Goal: Task Accomplishment & Management: Complete application form

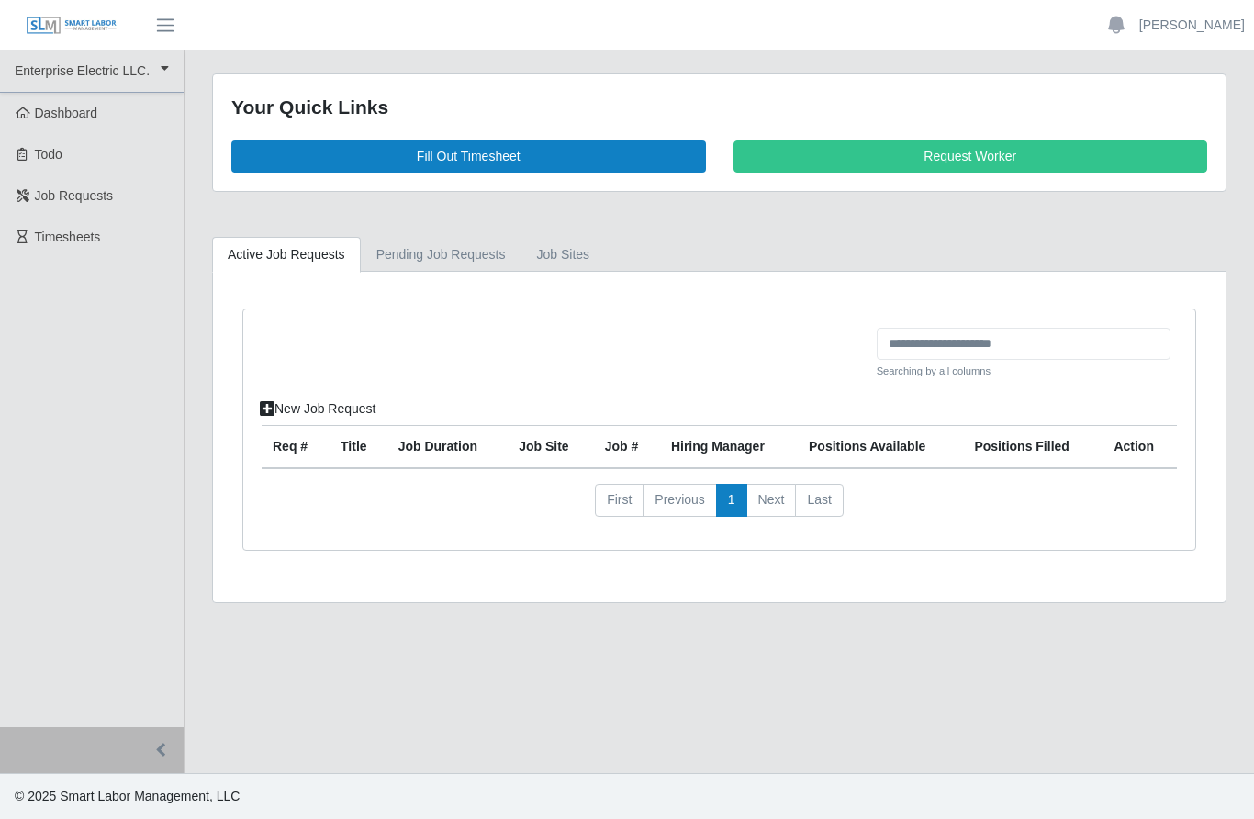
click at [550, 153] on link "Fill Out Timesheet" at bounding box center [468, 156] width 475 height 32
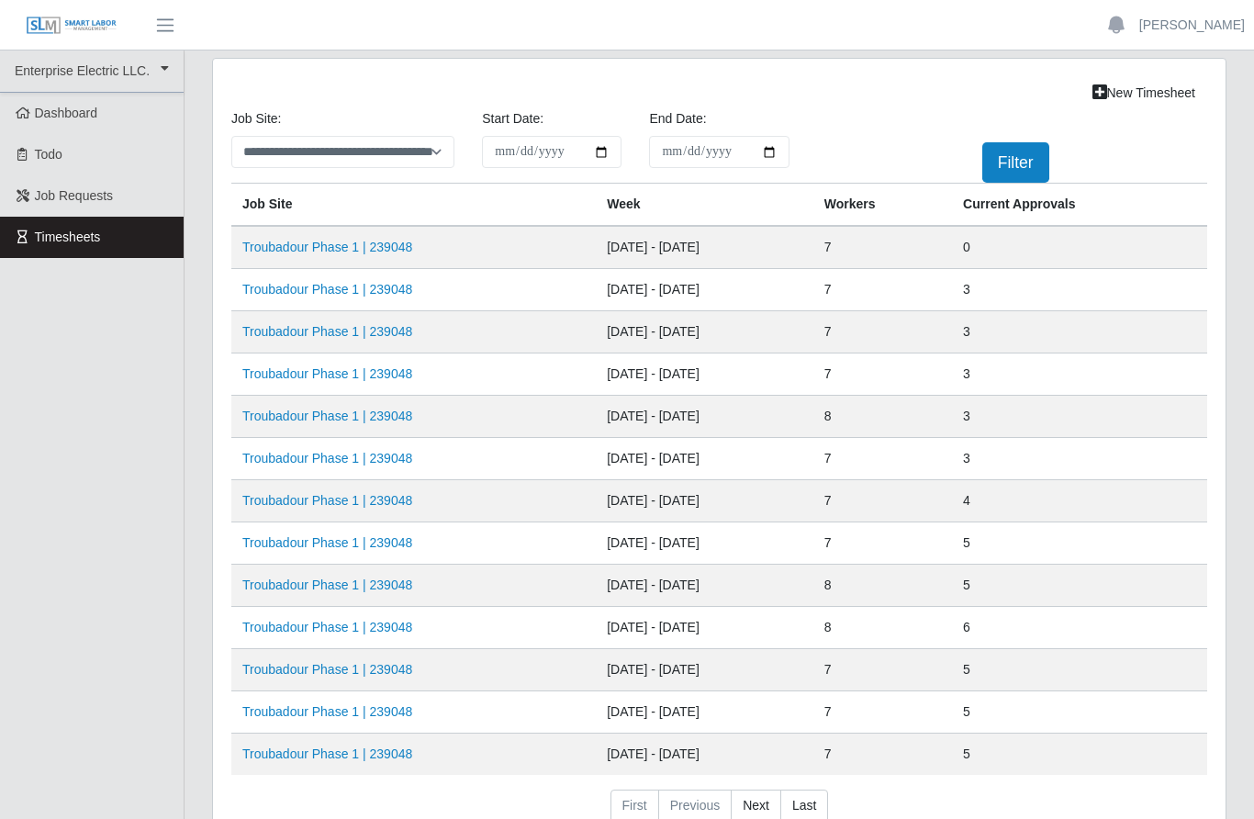
click at [391, 243] on link "Troubadour Phase 1 | 239048" at bounding box center [327, 247] width 170 height 15
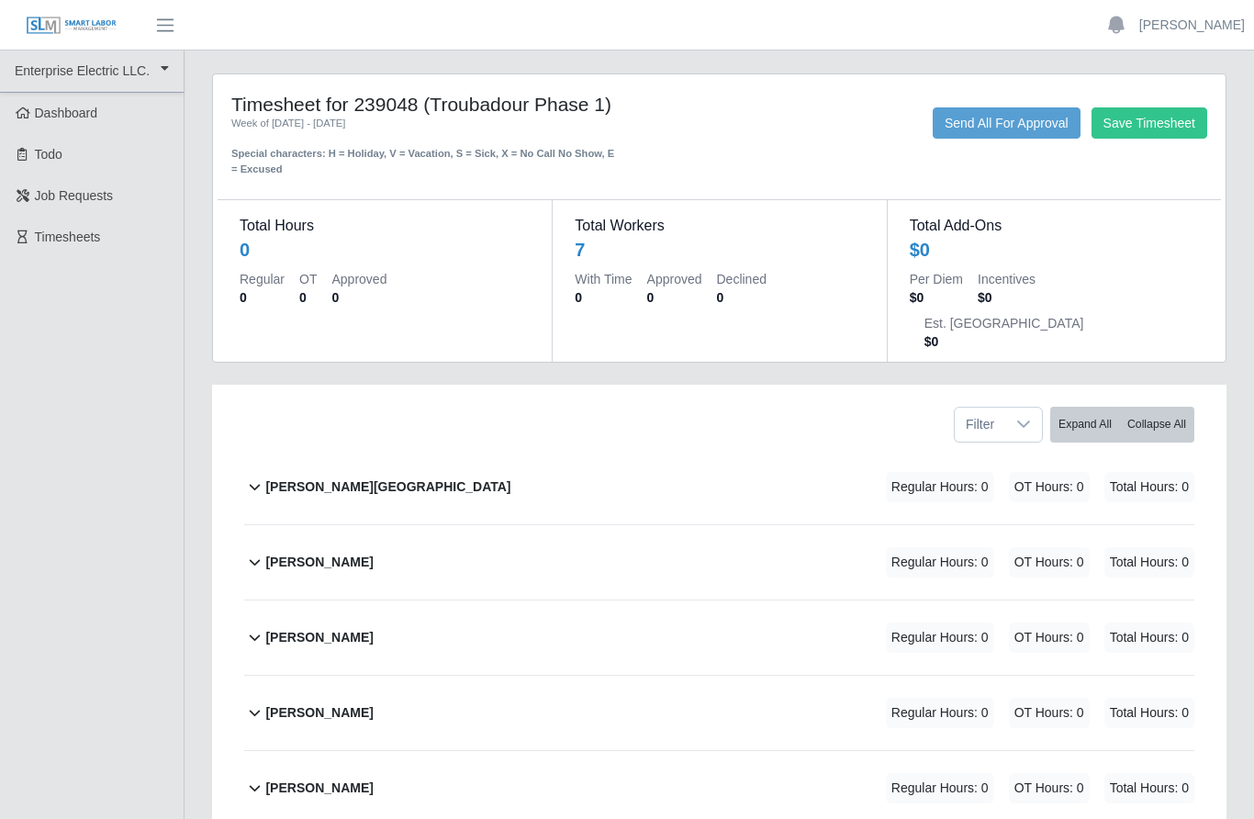
click at [339, 472] on div "[PERSON_NAME][GEOGRAPHIC_DATA]" at bounding box center [387, 487] width 245 height 30
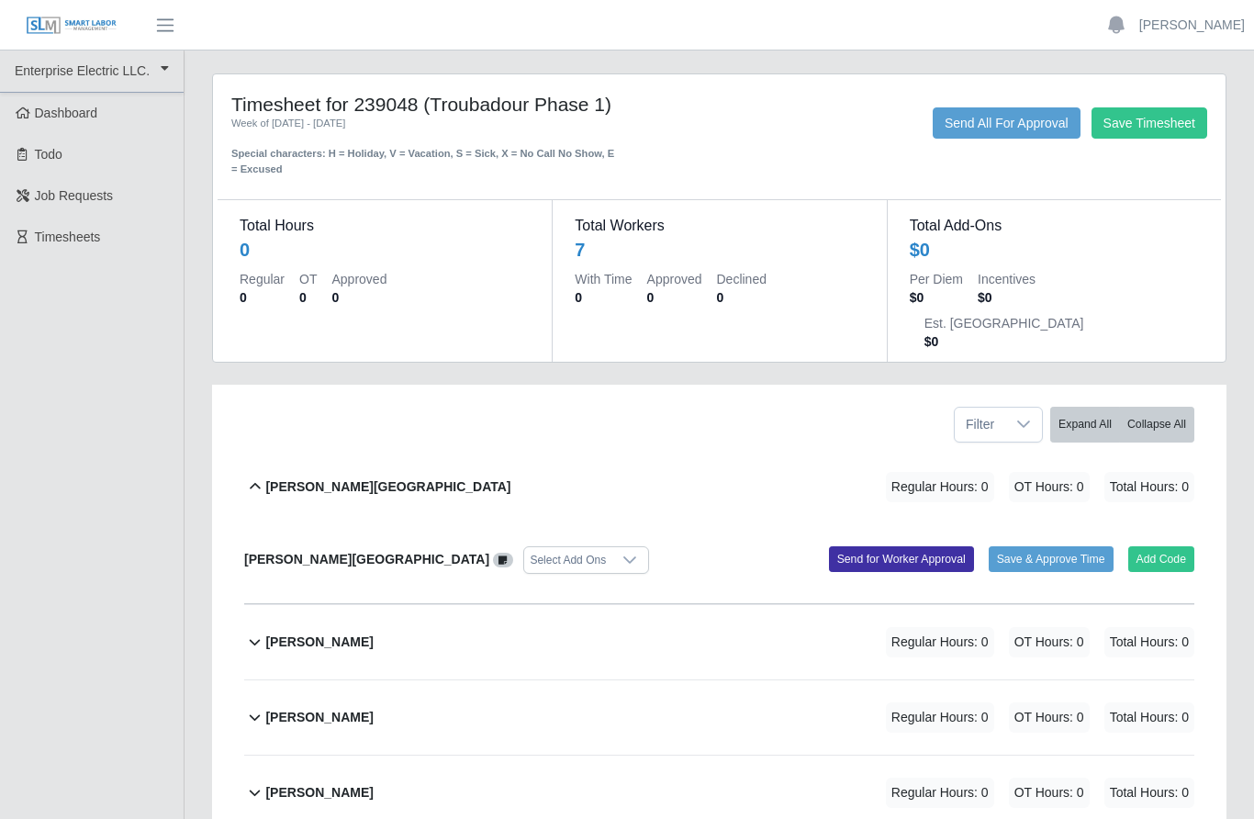
click at [895, 546] on button "Send for Worker Approval" at bounding box center [901, 559] width 145 height 26
click at [622, 553] on icon at bounding box center [629, 560] width 15 height 15
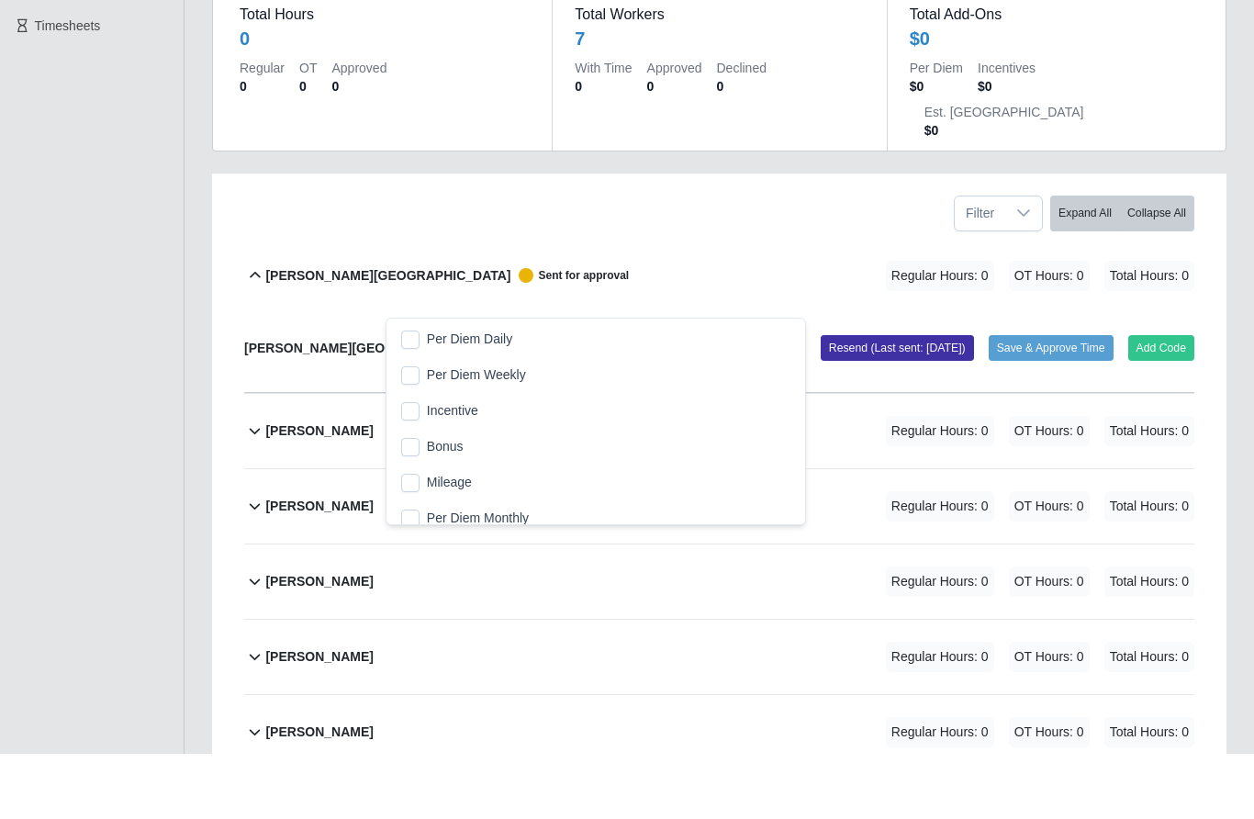
scroll to position [148, 0]
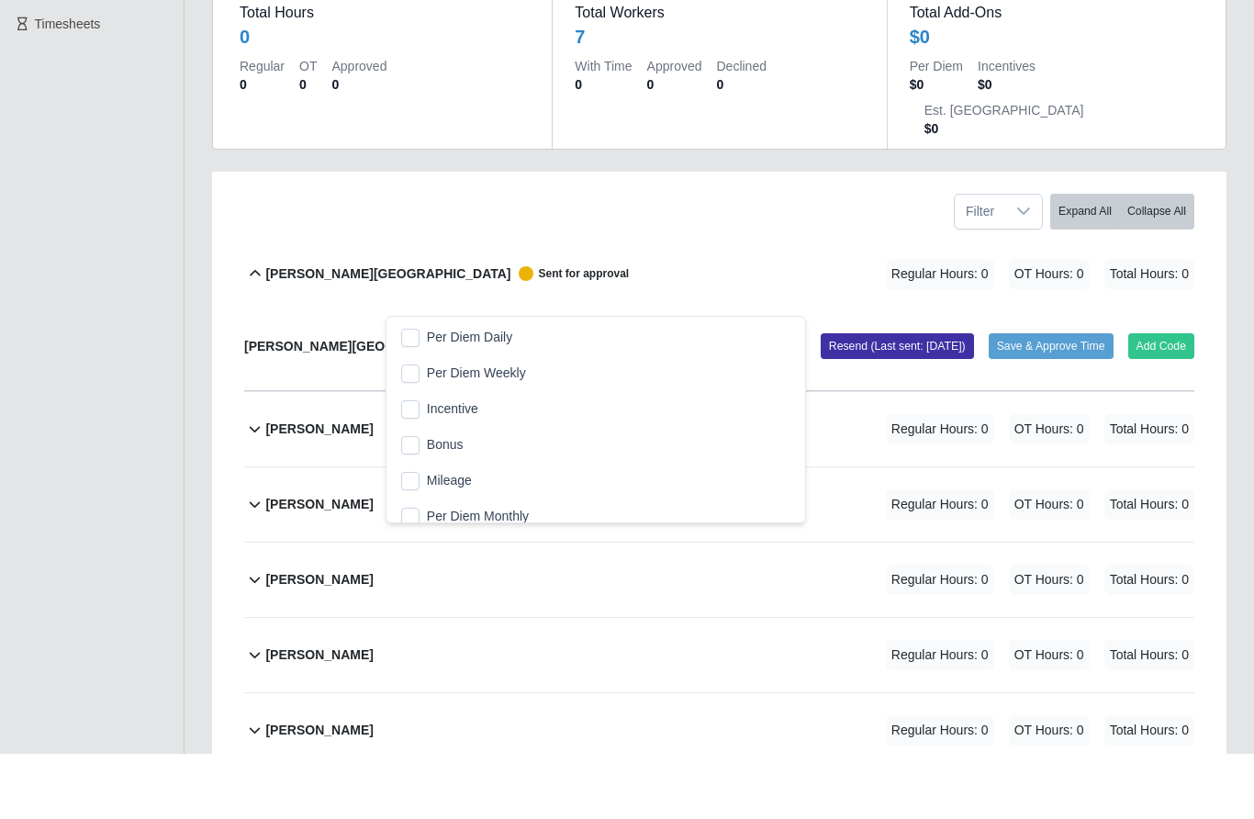
click at [592, 302] on div "[PERSON_NAME] Sent for approval Regular Hours: 0 OT Hours: 0 Total Hours: 0" at bounding box center [729, 339] width 929 height 74
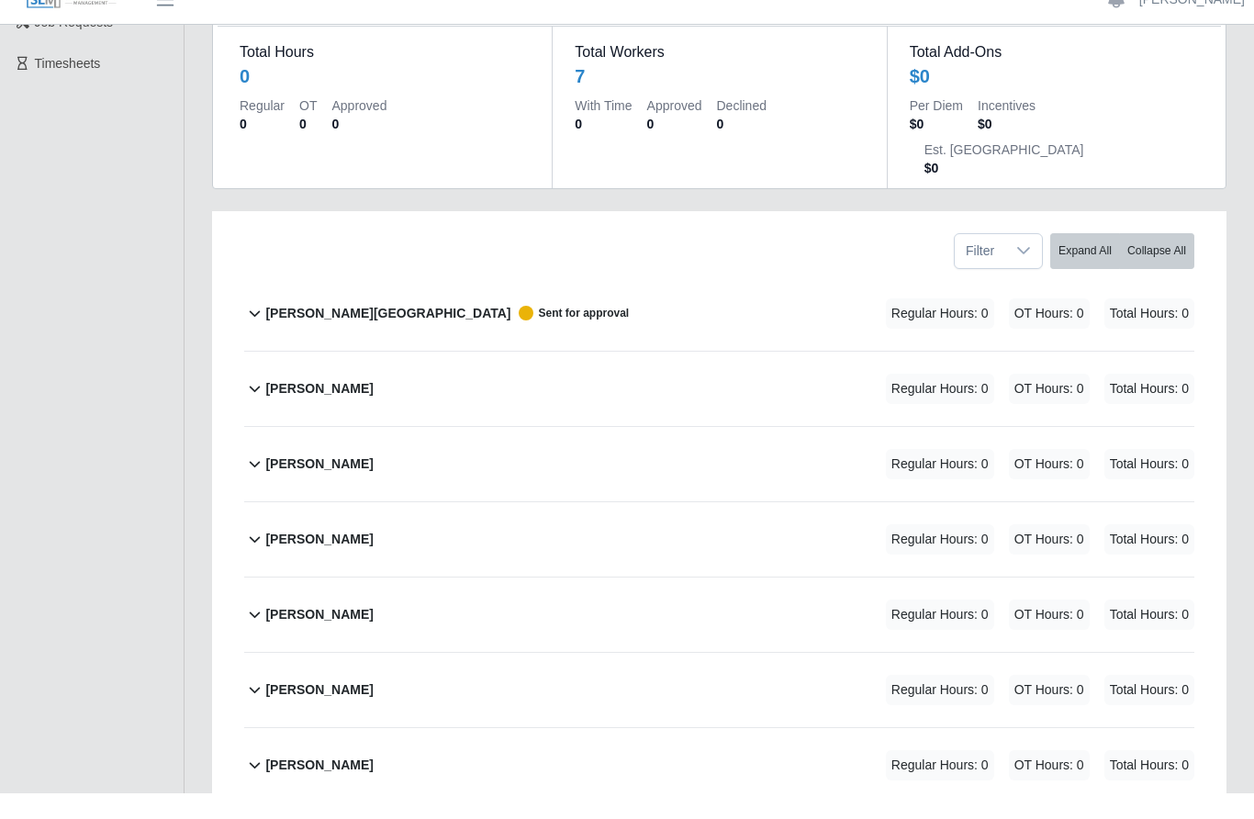
click at [262, 328] on icon at bounding box center [254, 339] width 21 height 22
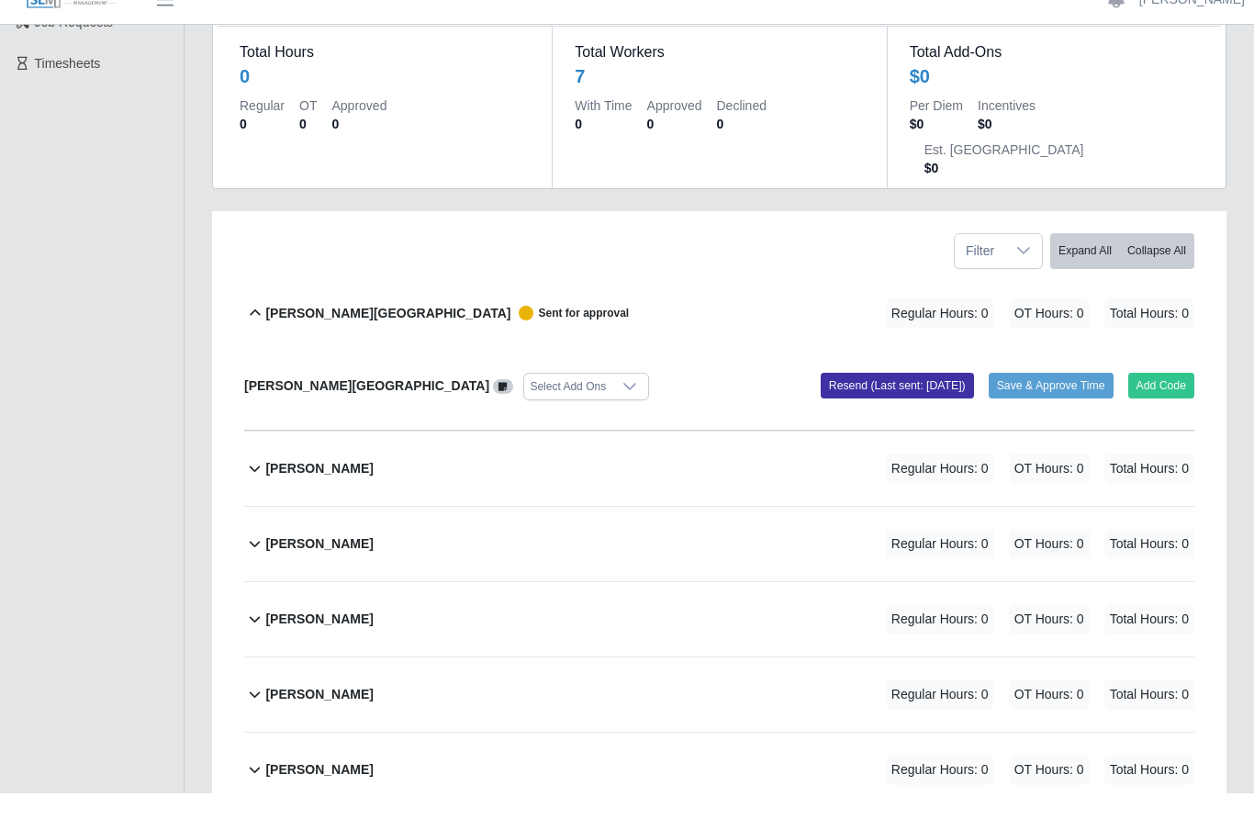
click at [1161, 398] on button "Add Code" at bounding box center [1161, 411] width 67 height 26
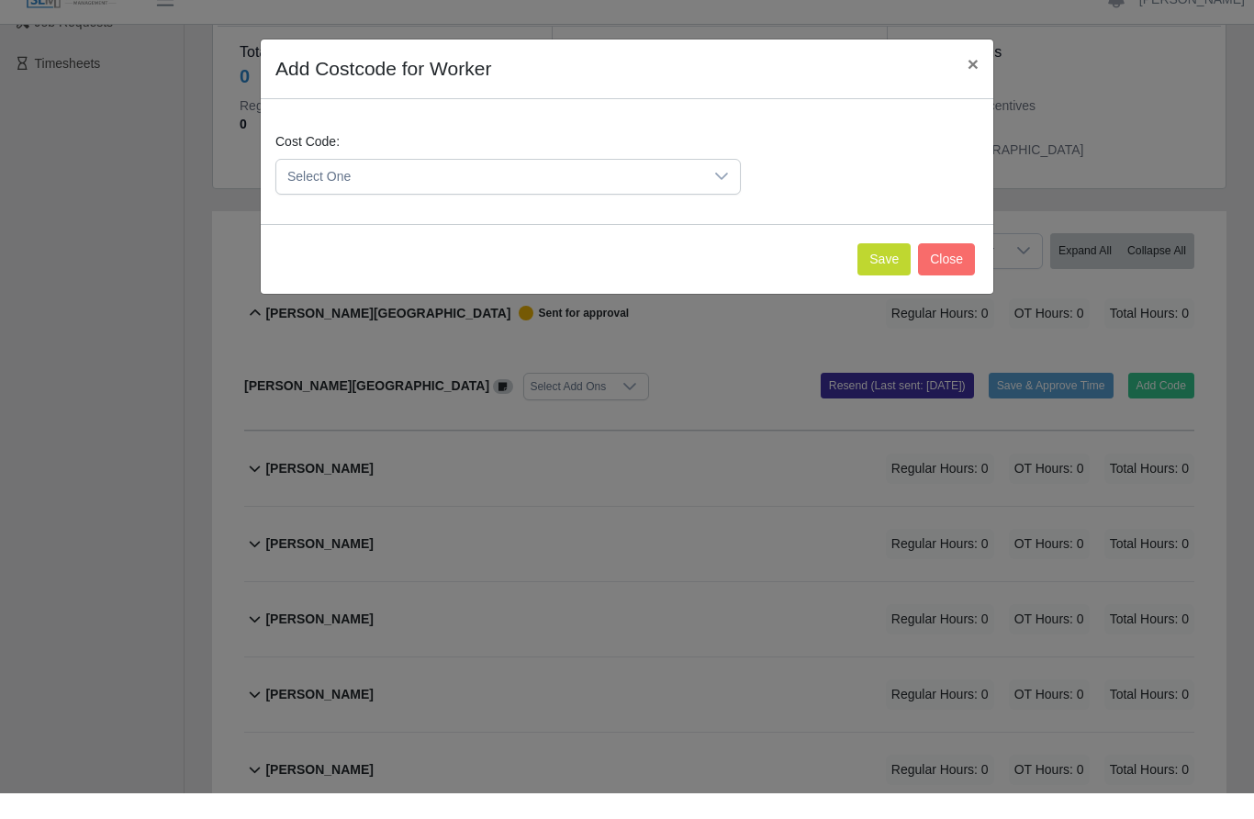
click at [739, 185] on div at bounding box center [721, 202] width 37 height 34
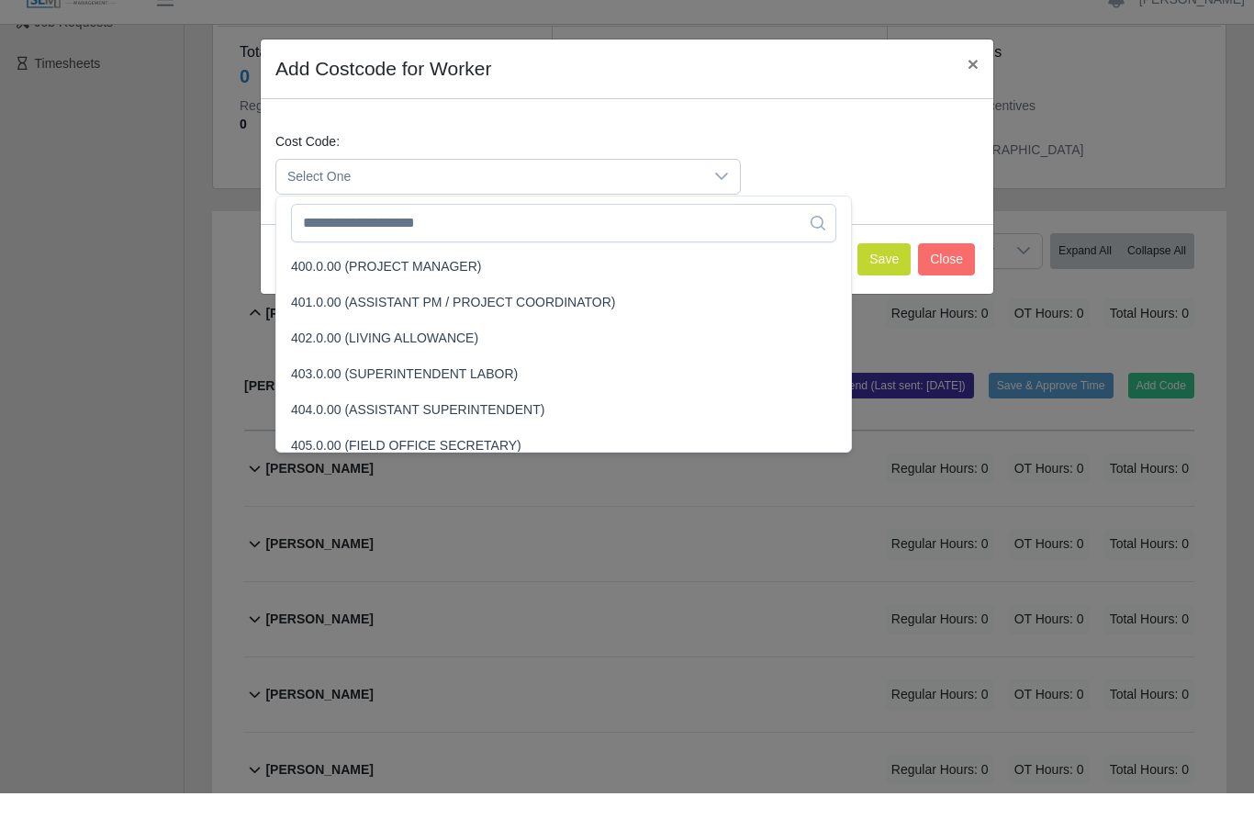
click at [724, 195] on icon at bounding box center [721, 202] width 15 height 15
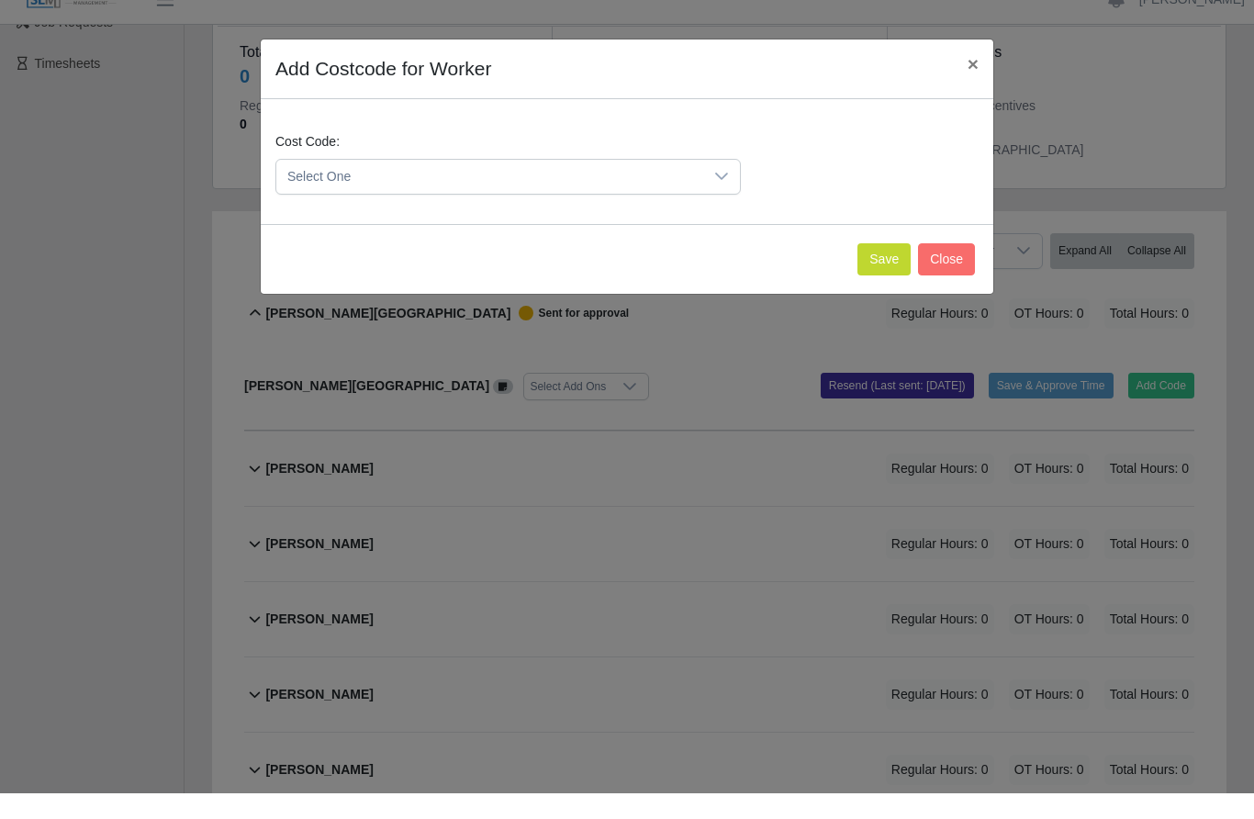
click at [721, 195] on icon at bounding box center [721, 202] width 15 height 15
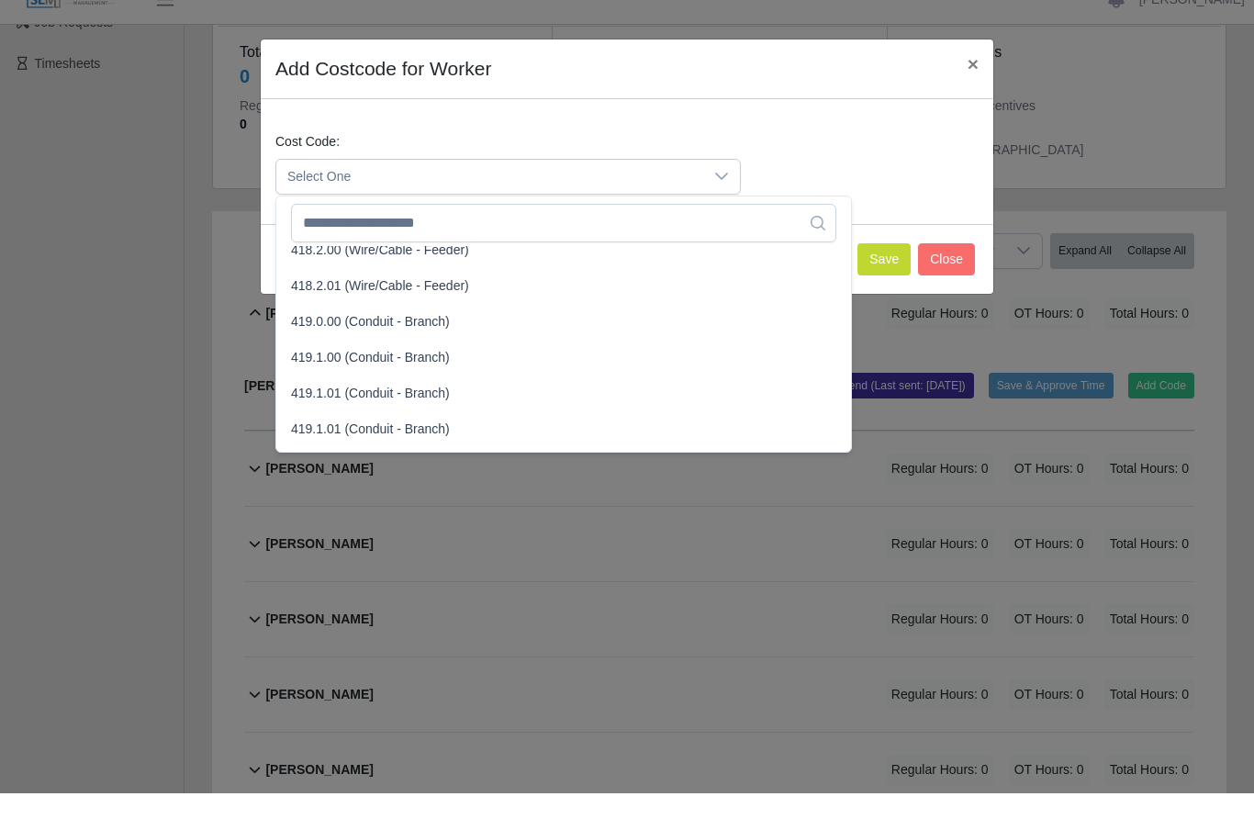
scroll to position [977, 0]
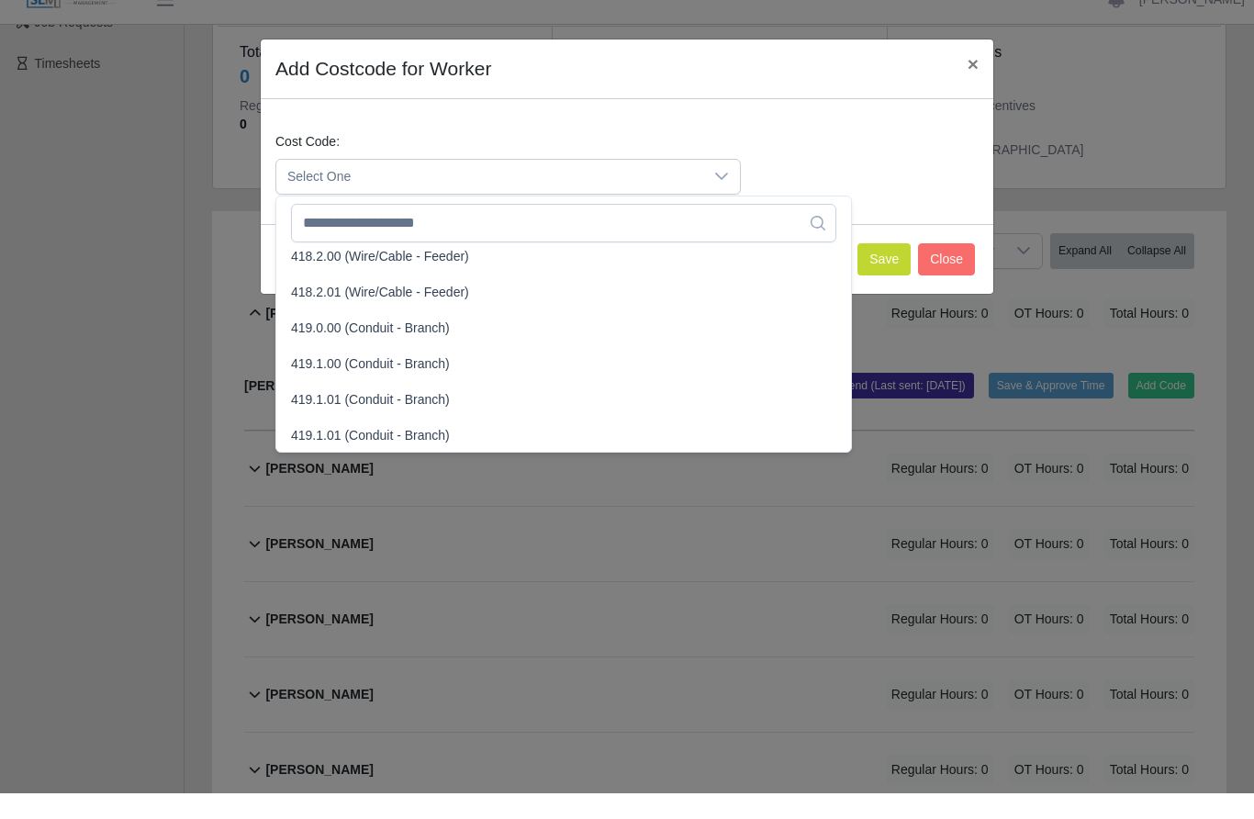
click at [466, 308] on span "418.2.01 (Wire/Cable - Feeder)" at bounding box center [380, 317] width 178 height 19
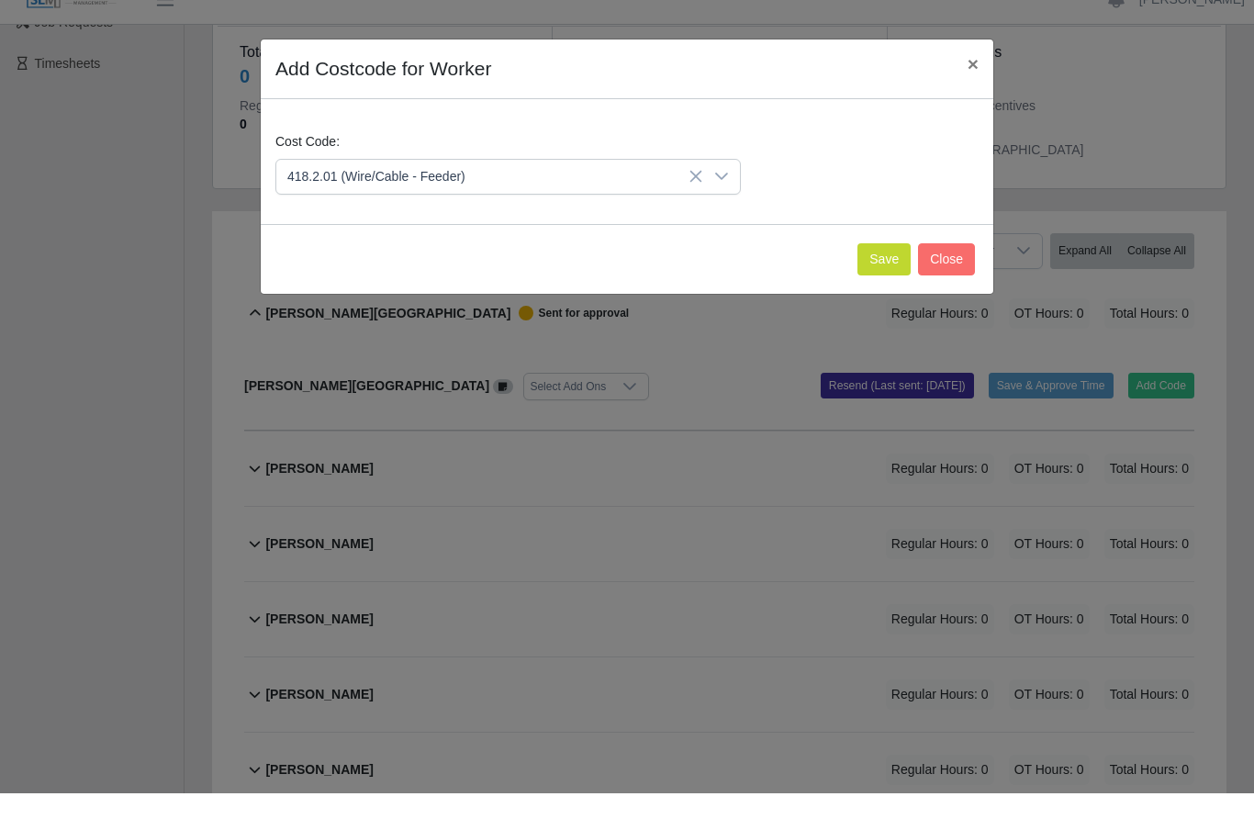
click at [885, 269] on button "Save" at bounding box center [883, 285] width 53 height 32
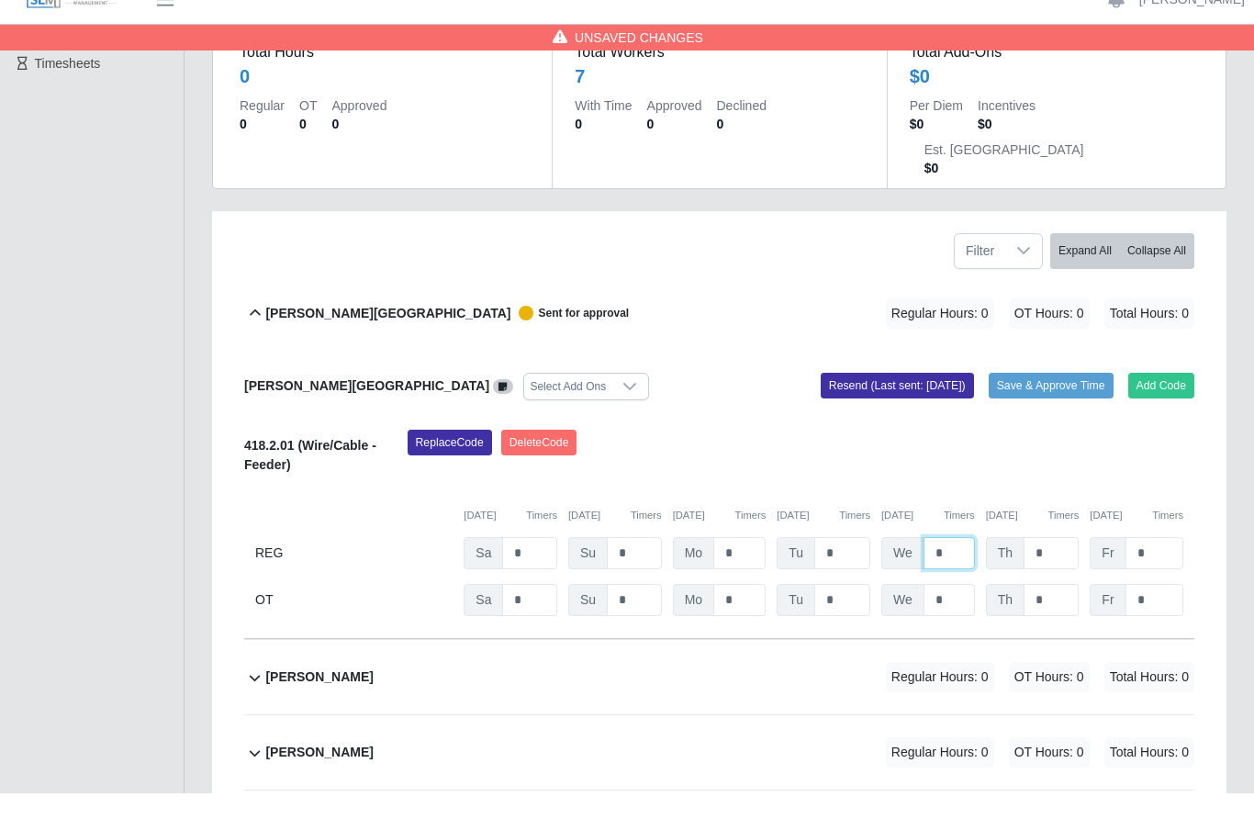
click at [956, 563] on input "*" at bounding box center [948, 579] width 51 height 32
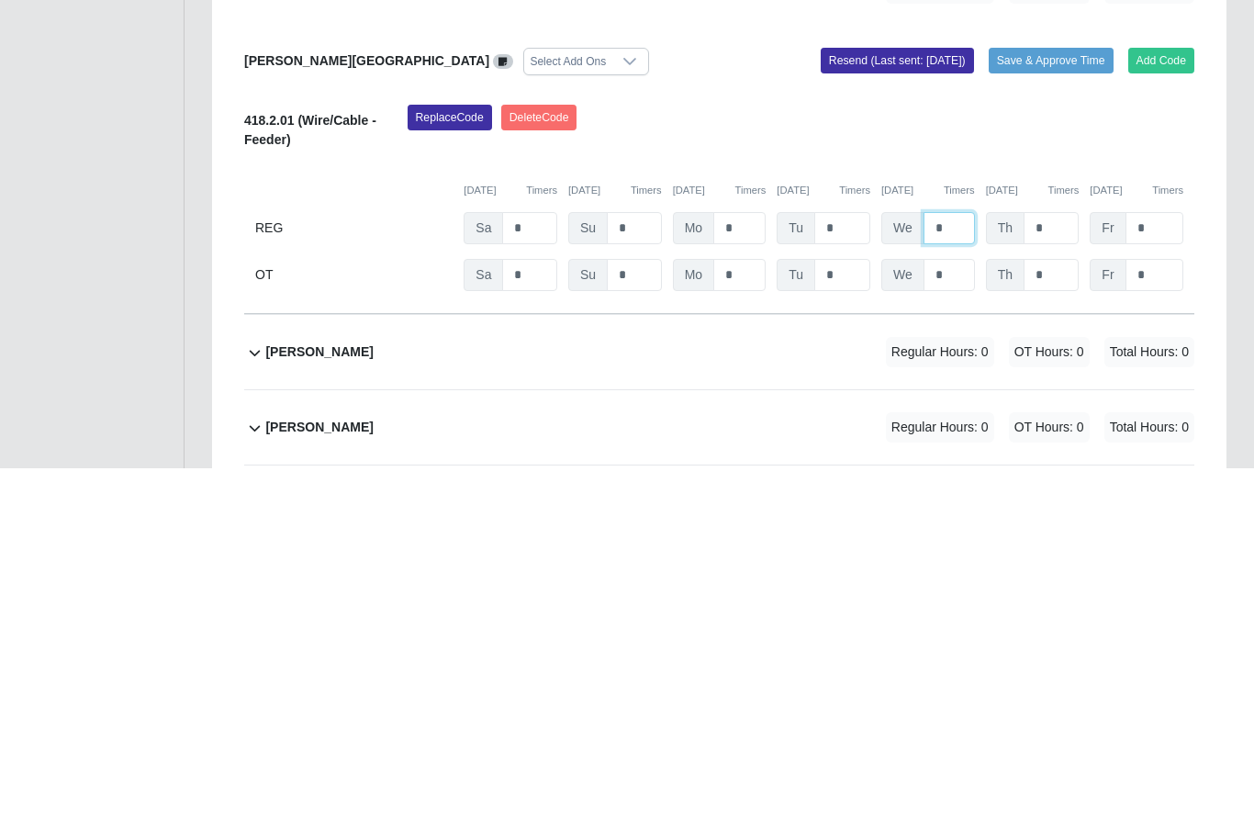
type input "*"
click at [1053, 563] on input "*" at bounding box center [1050, 579] width 55 height 32
type input "*"
click at [1157, 563] on input "*" at bounding box center [1154, 579] width 58 height 32
type input "*"
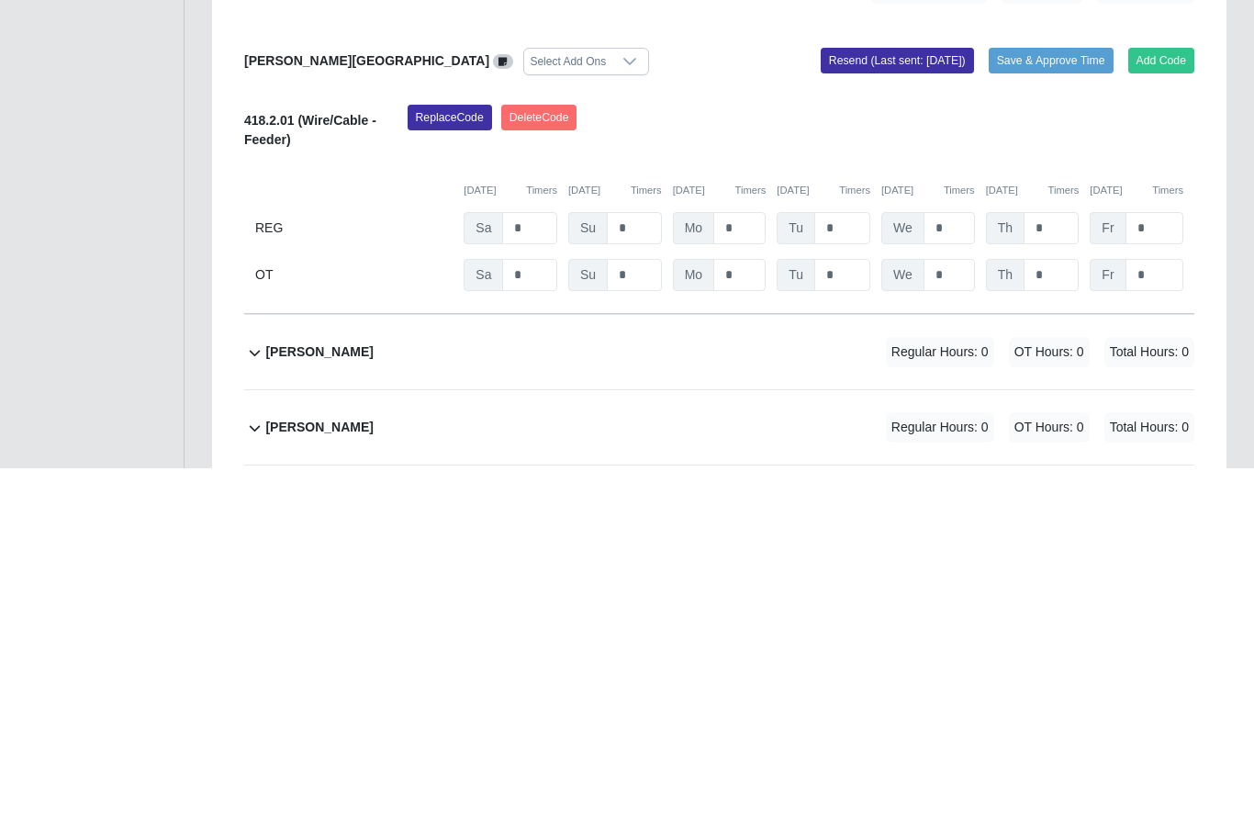
click at [1161, 455] on div "Replace Code [GEOGRAPHIC_DATA] Code" at bounding box center [801, 483] width 815 height 56
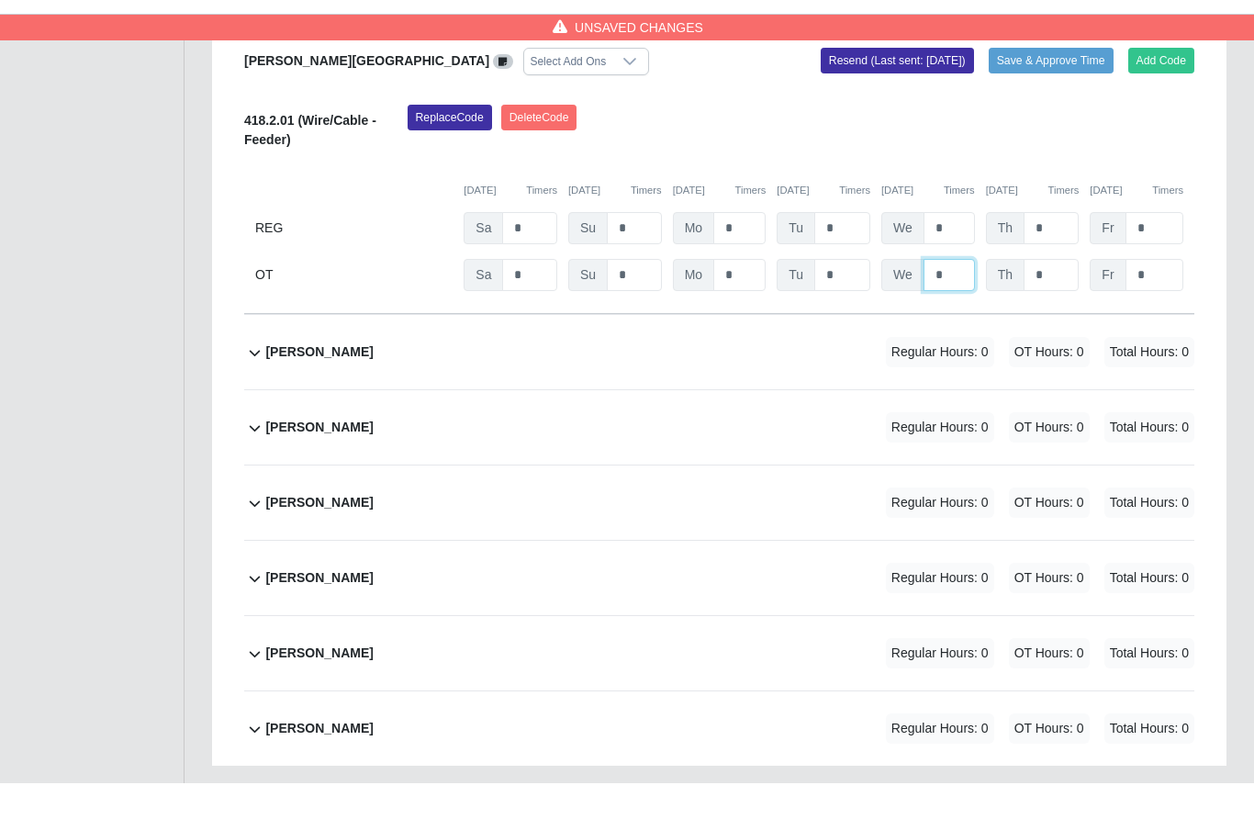
click at [949, 295] on input "*" at bounding box center [948, 311] width 51 height 32
type input "*"
click at [1050, 295] on input "*" at bounding box center [1050, 311] width 55 height 32
type input "*"
click at [784, 351] on div "[PERSON_NAME] Regular Hours: 0 OT Hours: 0 Total Hours: 0" at bounding box center [729, 388] width 929 height 74
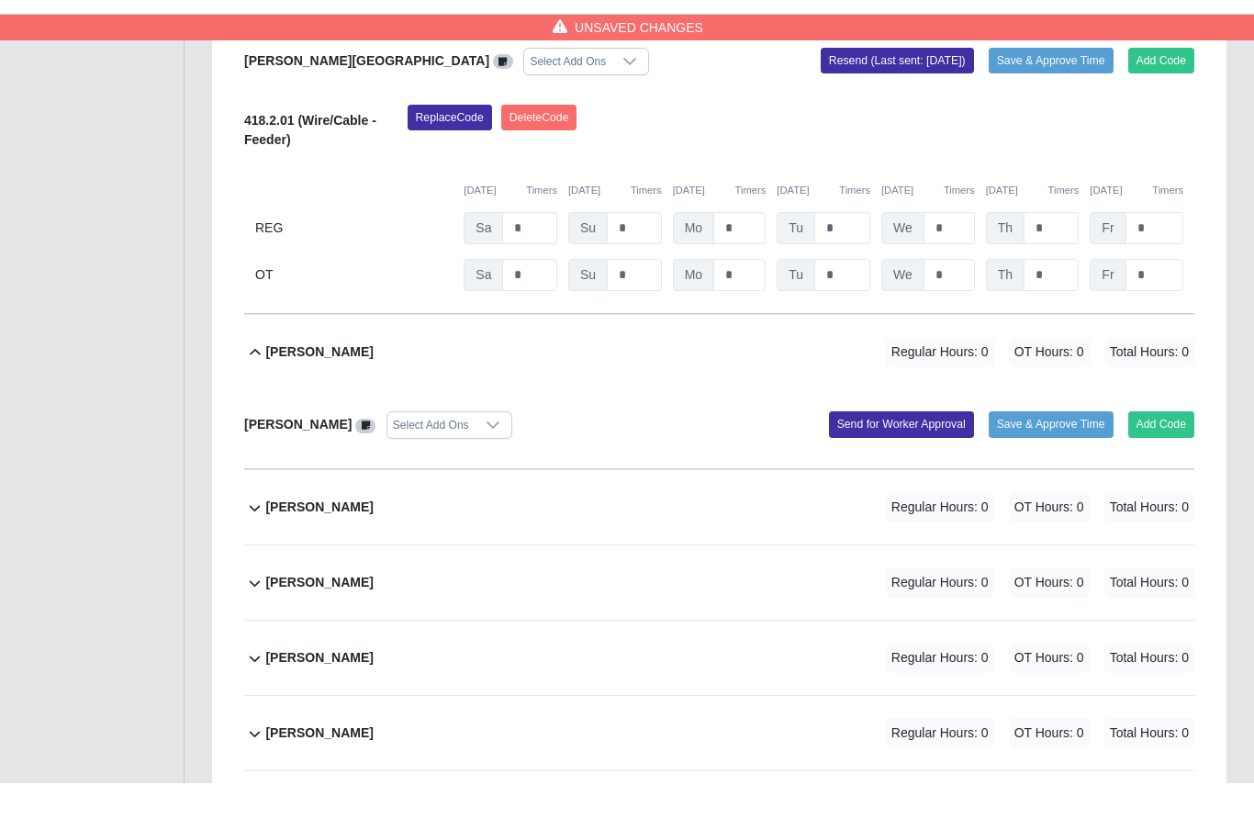
click at [1169, 140] on div "Replace Code [GEOGRAPHIC_DATA] Code" at bounding box center [801, 168] width 815 height 56
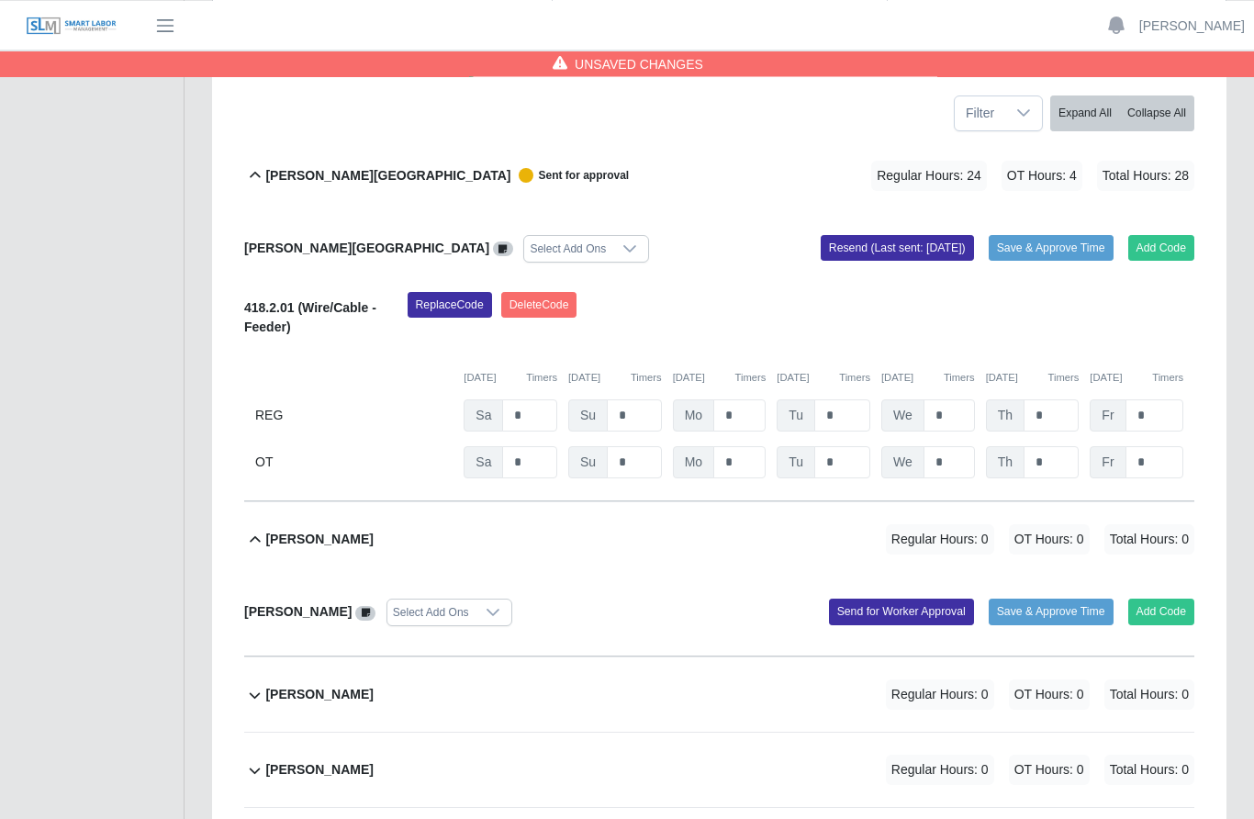
scroll to position [310, 0]
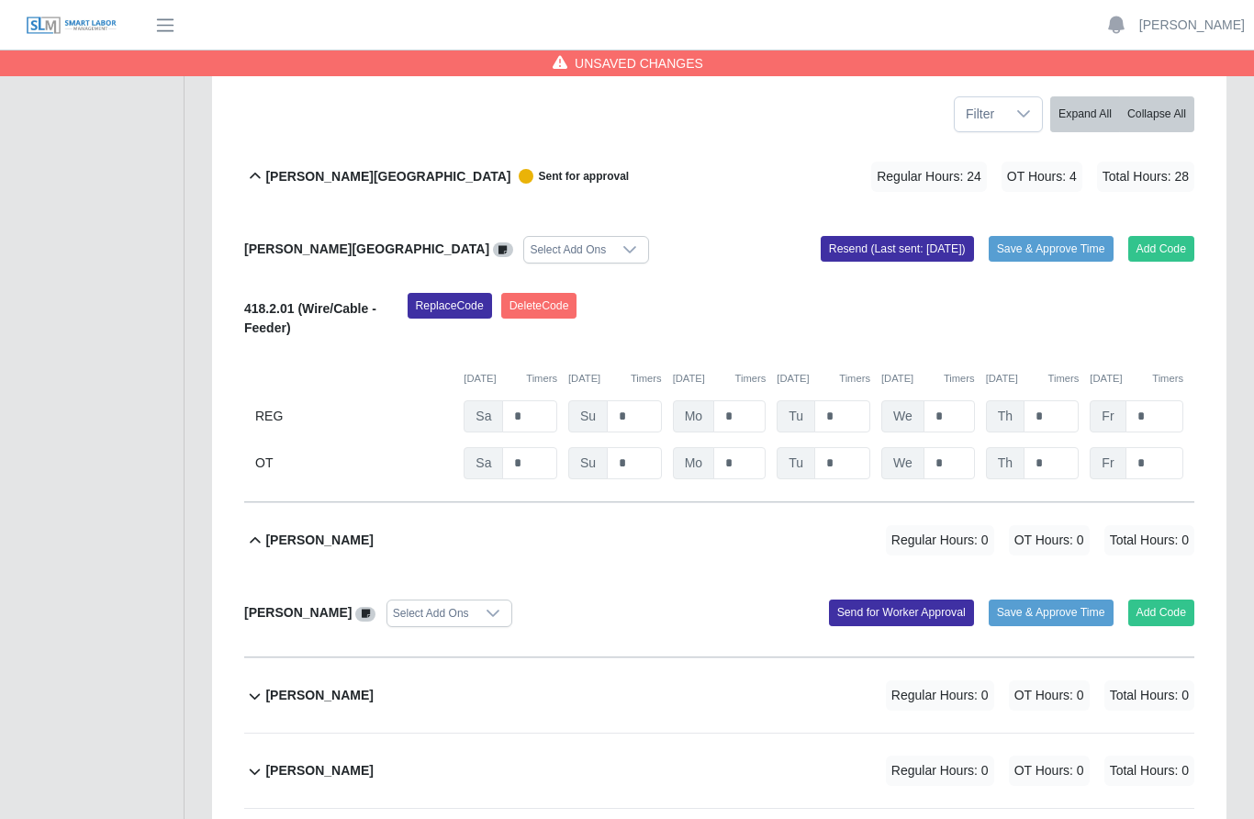
click at [871, 236] on button "Resend (Last sent: [DATE])" at bounding box center [897, 249] width 153 height 26
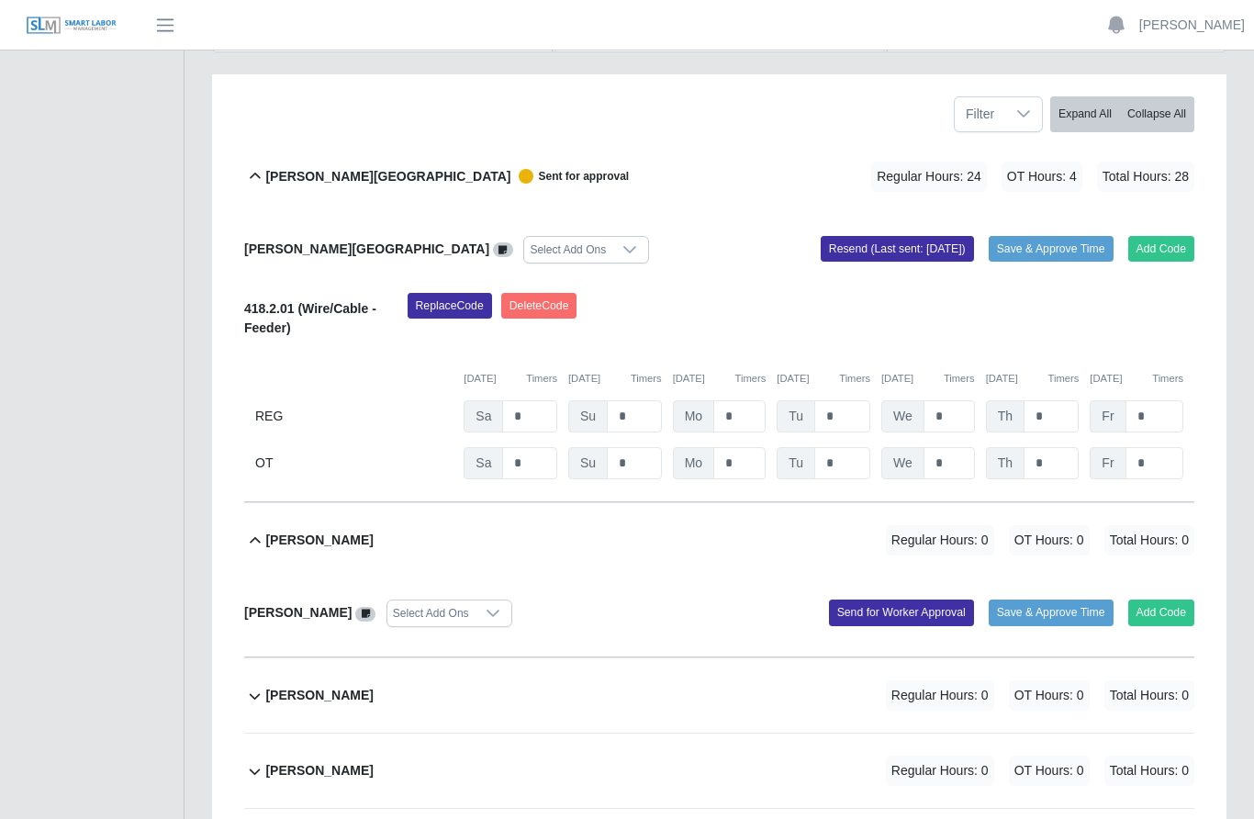
click at [877, 236] on button "Resend (Last sent: [DATE])" at bounding box center [897, 249] width 153 height 26
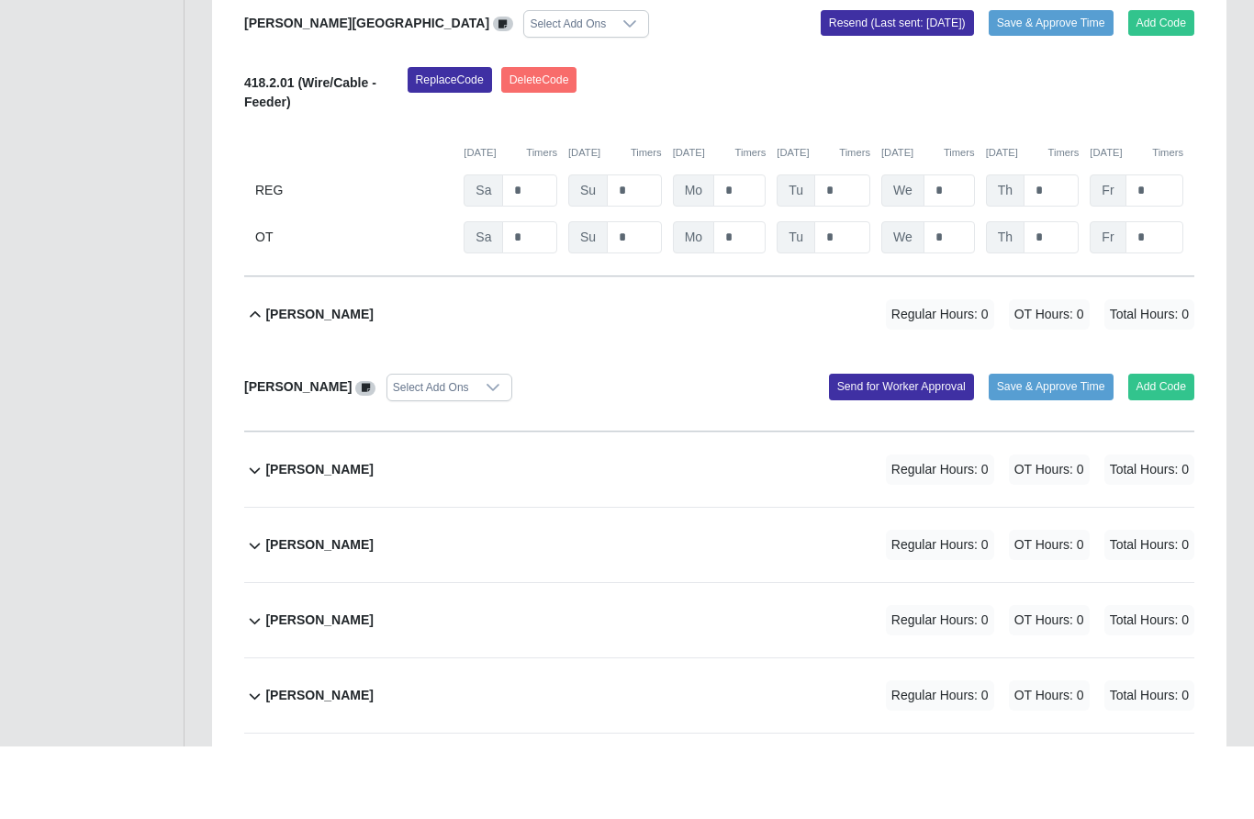
scroll to position [464, 0]
click at [1168, 445] on button "Add Code" at bounding box center [1161, 458] width 67 height 26
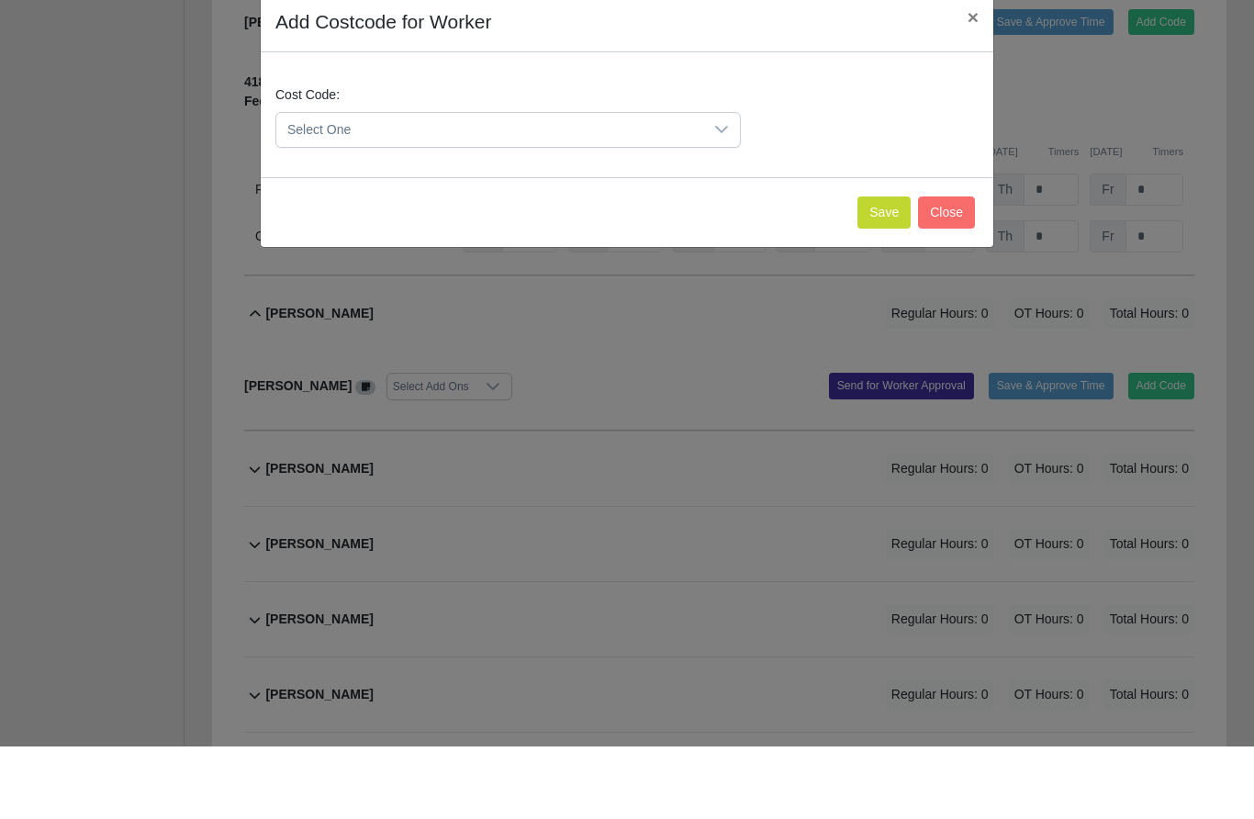
click at [728, 195] on icon at bounding box center [721, 202] width 15 height 15
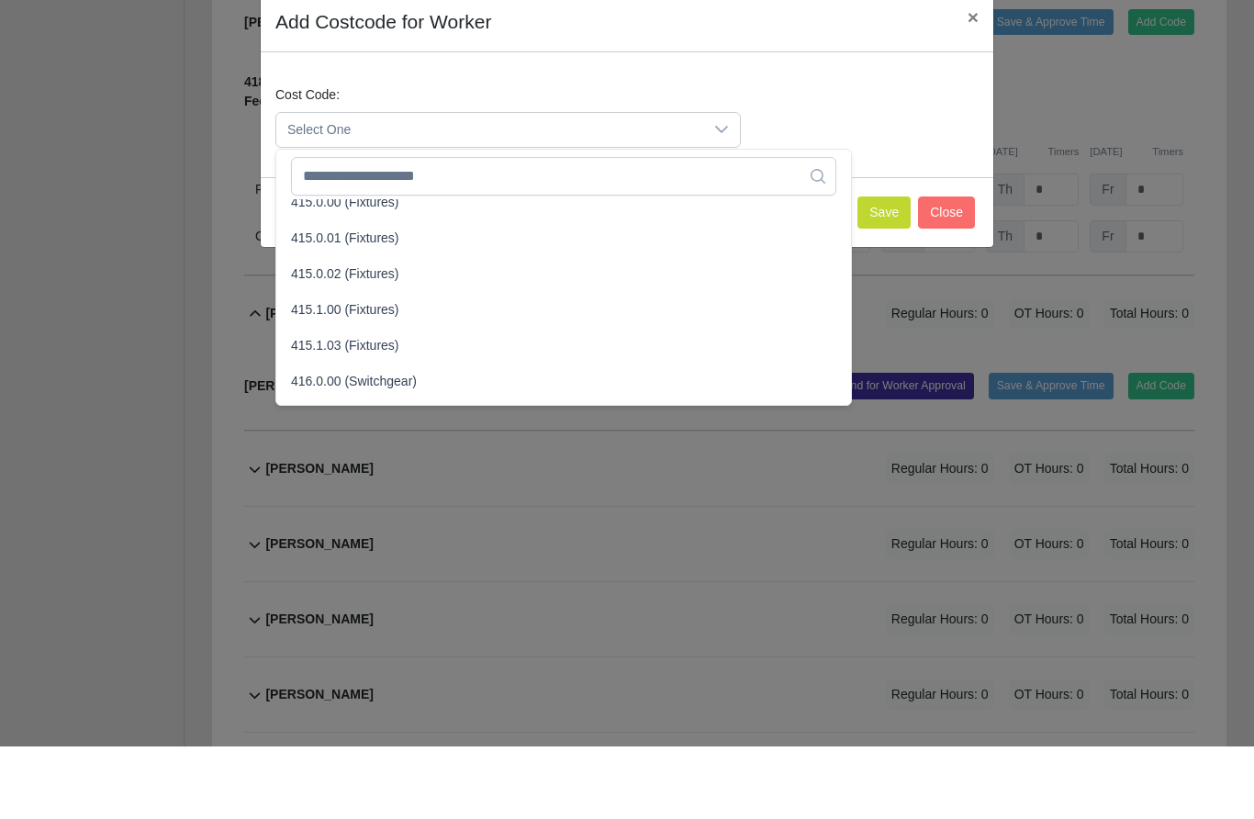
scroll to position [521, 0]
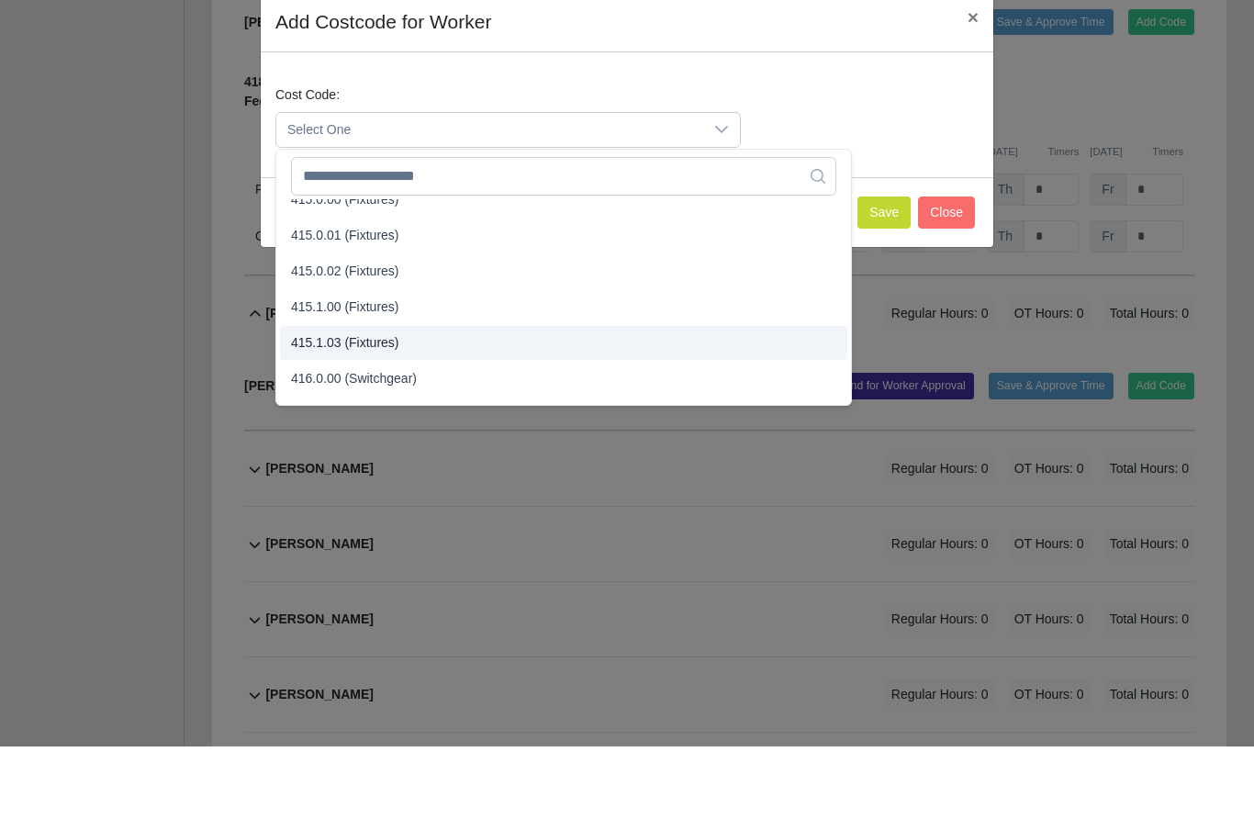
click at [392, 406] on span "415.1.03 (Fixtures)" at bounding box center [345, 415] width 108 height 19
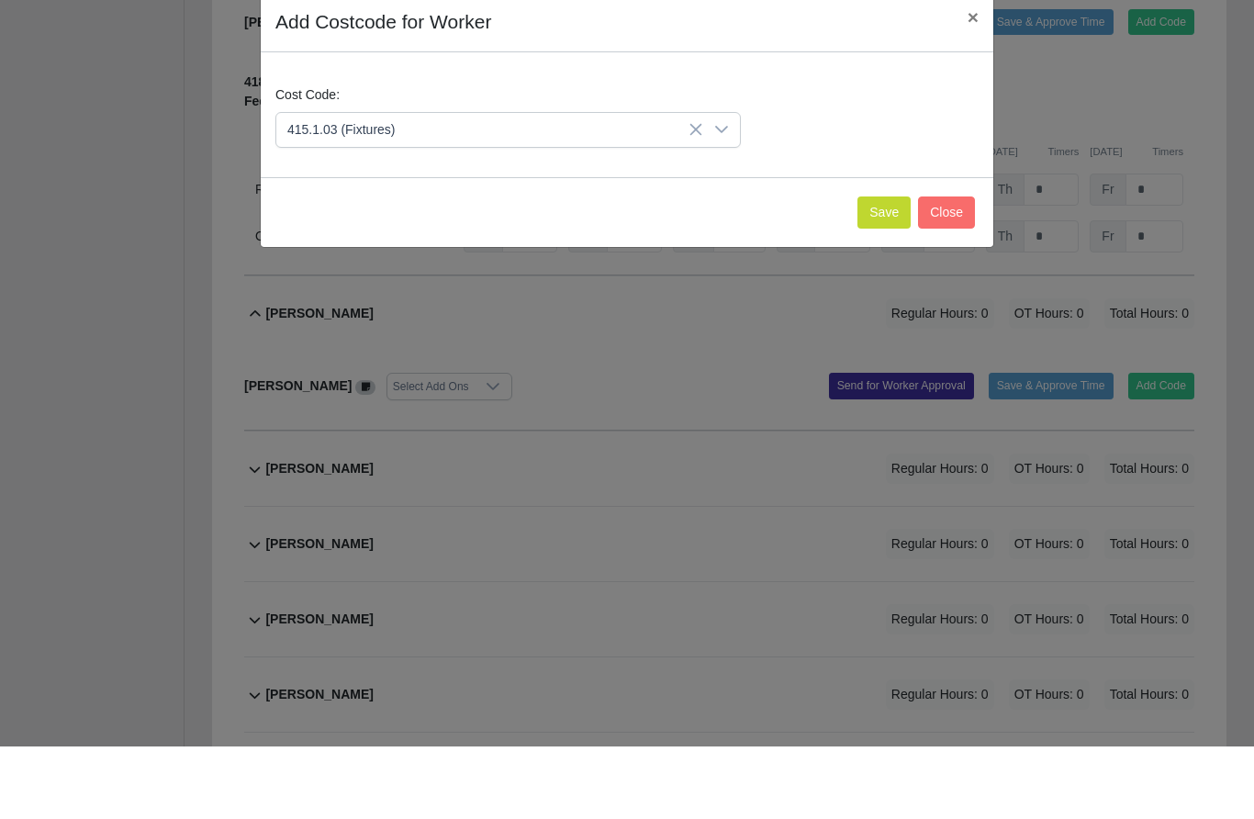
click at [873, 269] on button "Save" at bounding box center [883, 285] width 53 height 32
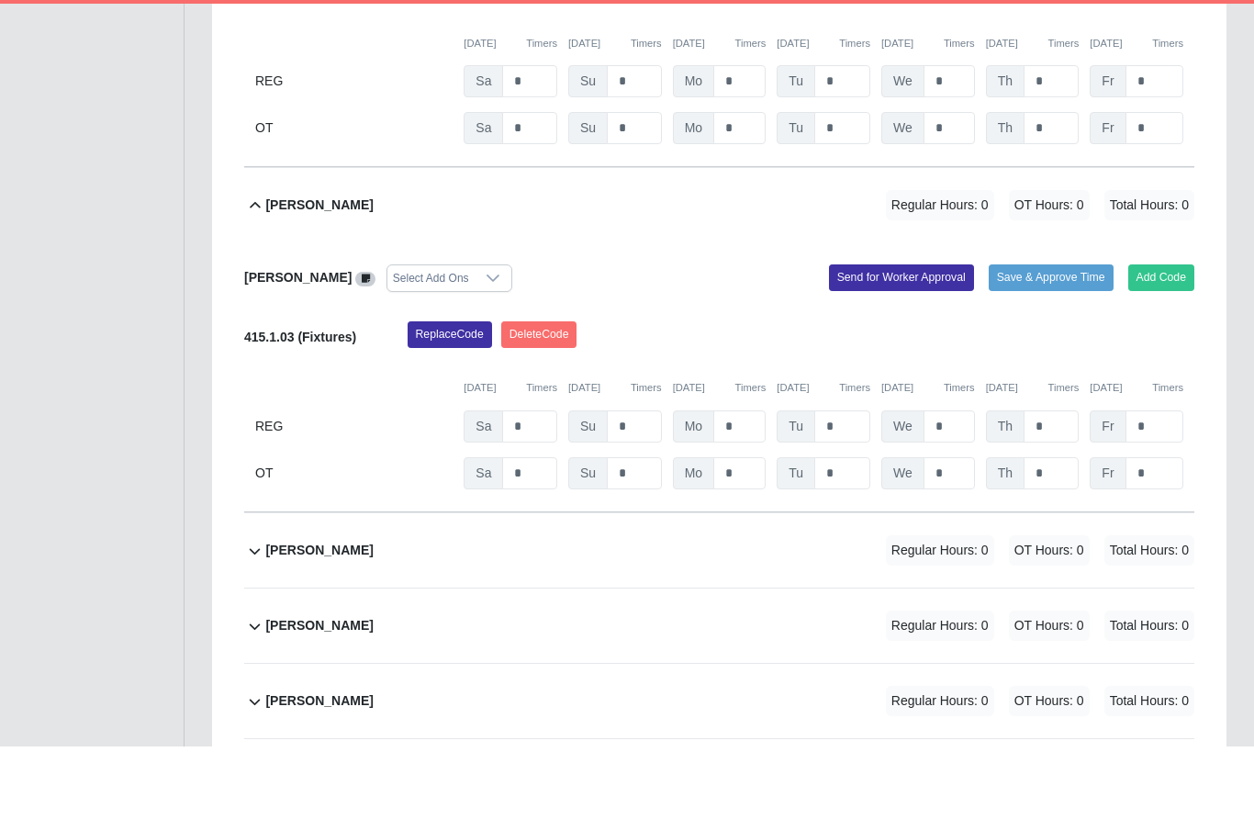
scroll to position [574, 0]
click at [742, 482] on input "*" at bounding box center [739, 498] width 52 height 32
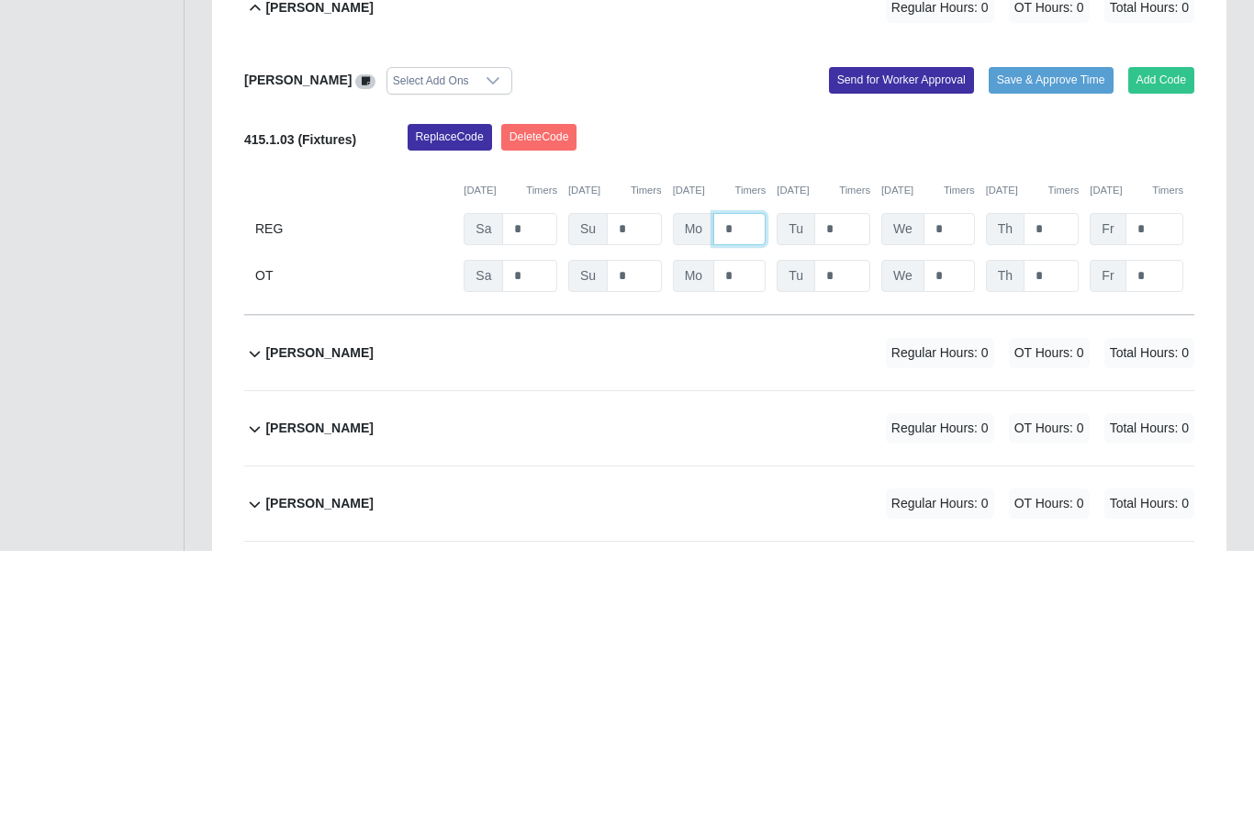
type input "*"
click at [846, 482] on input "*" at bounding box center [842, 498] width 56 height 32
type input "*"
click at [959, 482] on input "*" at bounding box center [948, 498] width 51 height 32
type input "*"
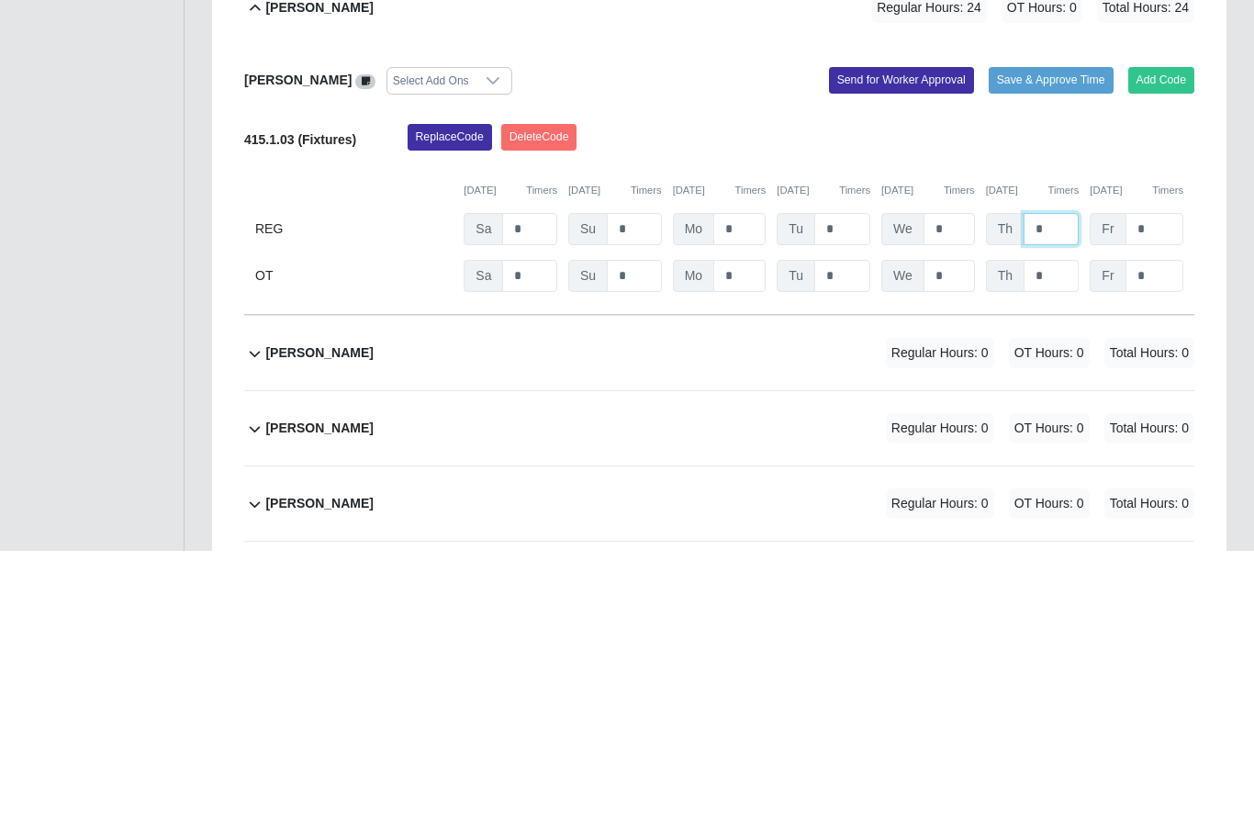
click at [1057, 482] on input "*" at bounding box center [1050, 498] width 55 height 32
type input "*"
click at [1157, 482] on input "*" at bounding box center [1154, 498] width 58 height 32
type input "*"
click at [535, 529] on input "*" at bounding box center [529, 545] width 55 height 32
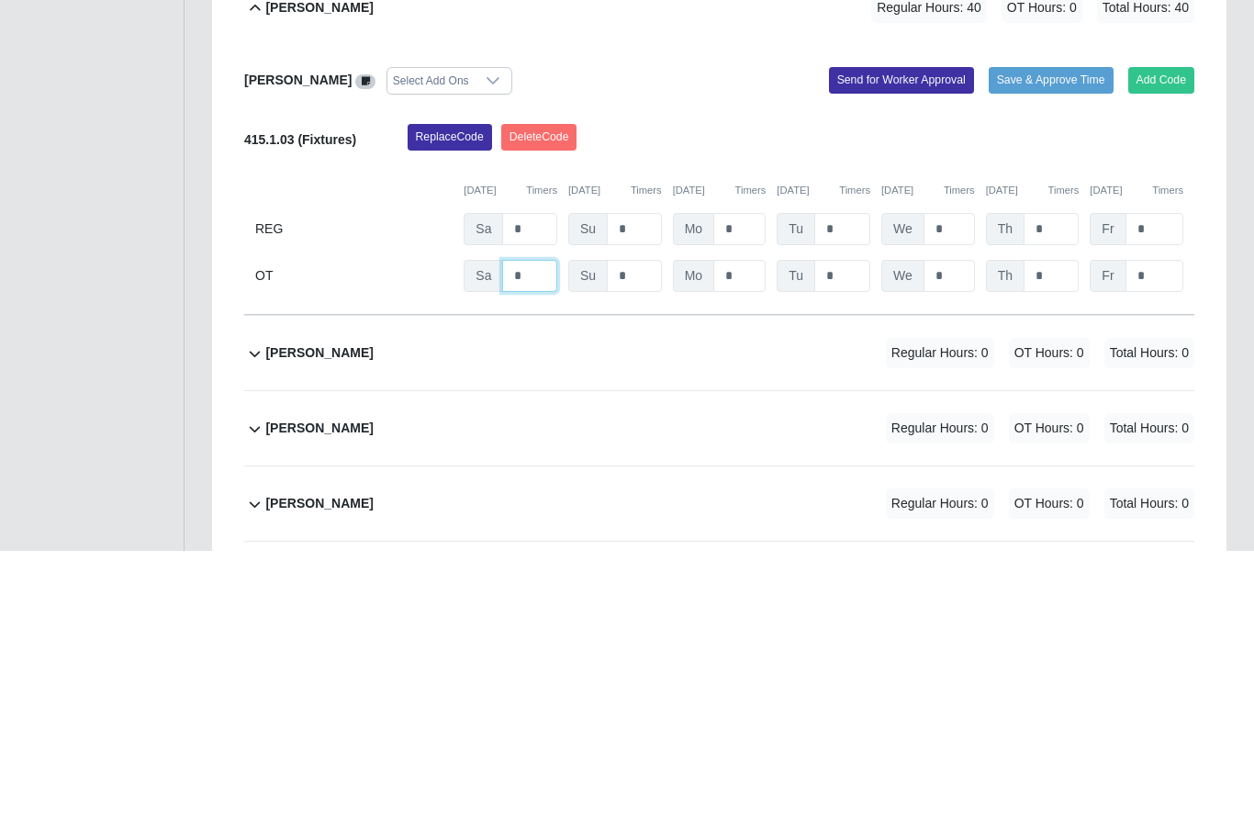
type input "*"
click at [745, 529] on input "*" at bounding box center [739, 545] width 52 height 32
type input "*"
click at [855, 529] on input "*" at bounding box center [842, 545] width 56 height 32
type input "*"
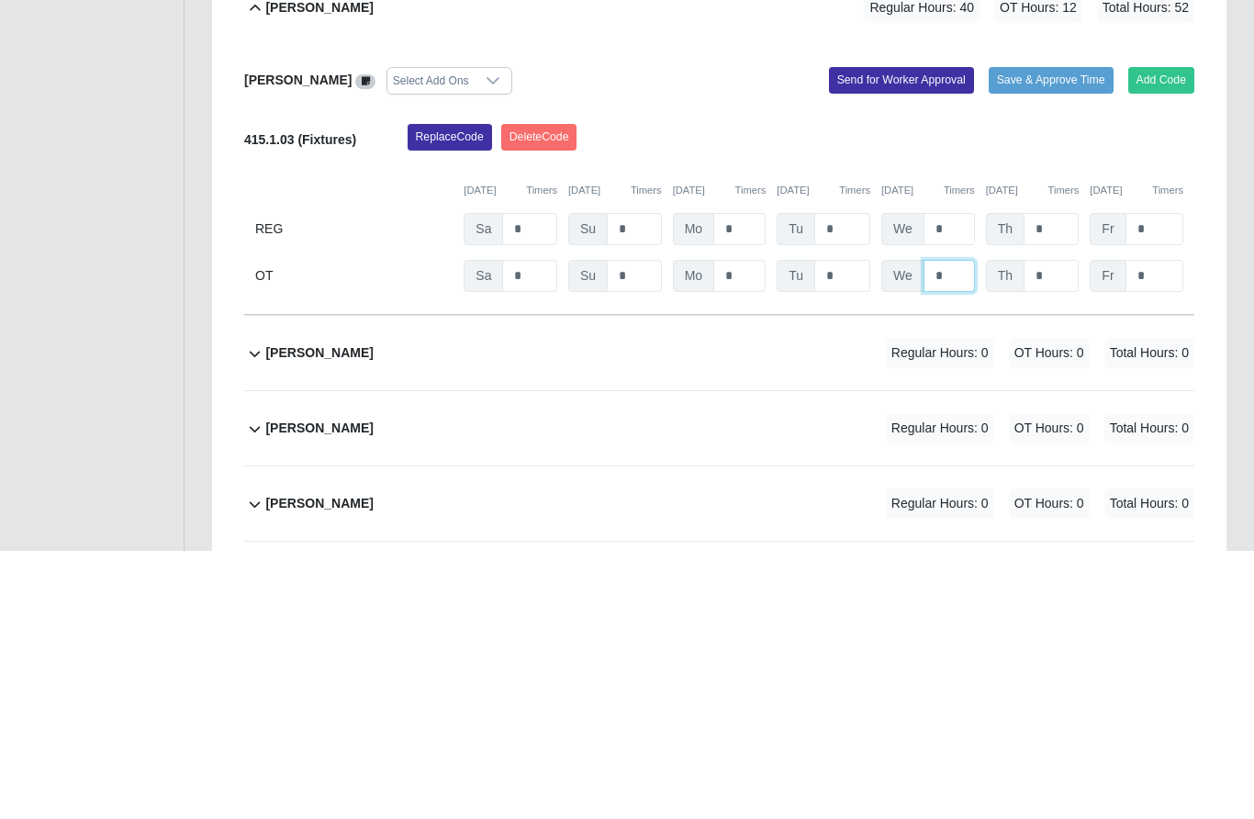
click at [960, 529] on input "*" at bounding box center [948, 545] width 51 height 32
type input "*"
click at [1048, 529] on input "*" at bounding box center [1050, 545] width 55 height 32
type input "*"
click at [1152, 529] on input "*" at bounding box center [1154, 545] width 58 height 32
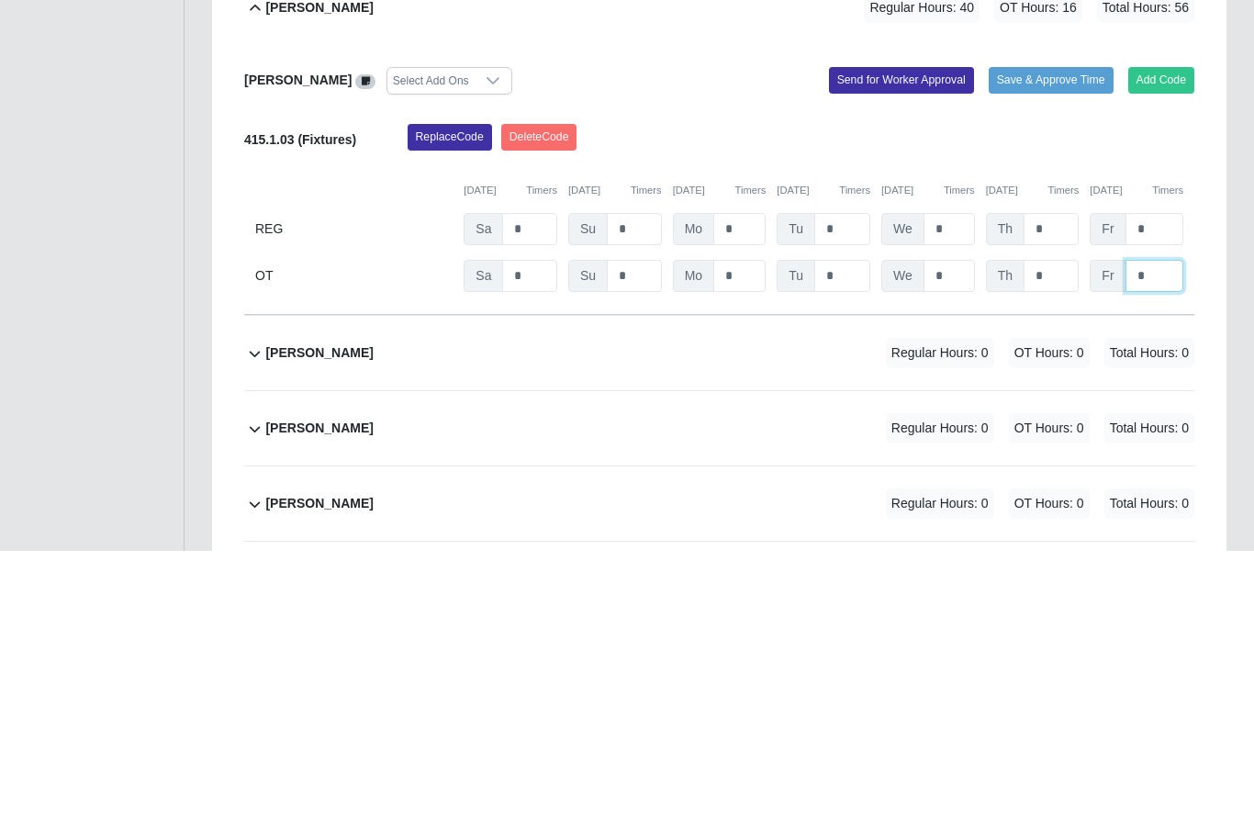
type input "*"
click at [1099, 393] on div "Replace Code [GEOGRAPHIC_DATA] Code" at bounding box center [801, 411] width 815 height 37
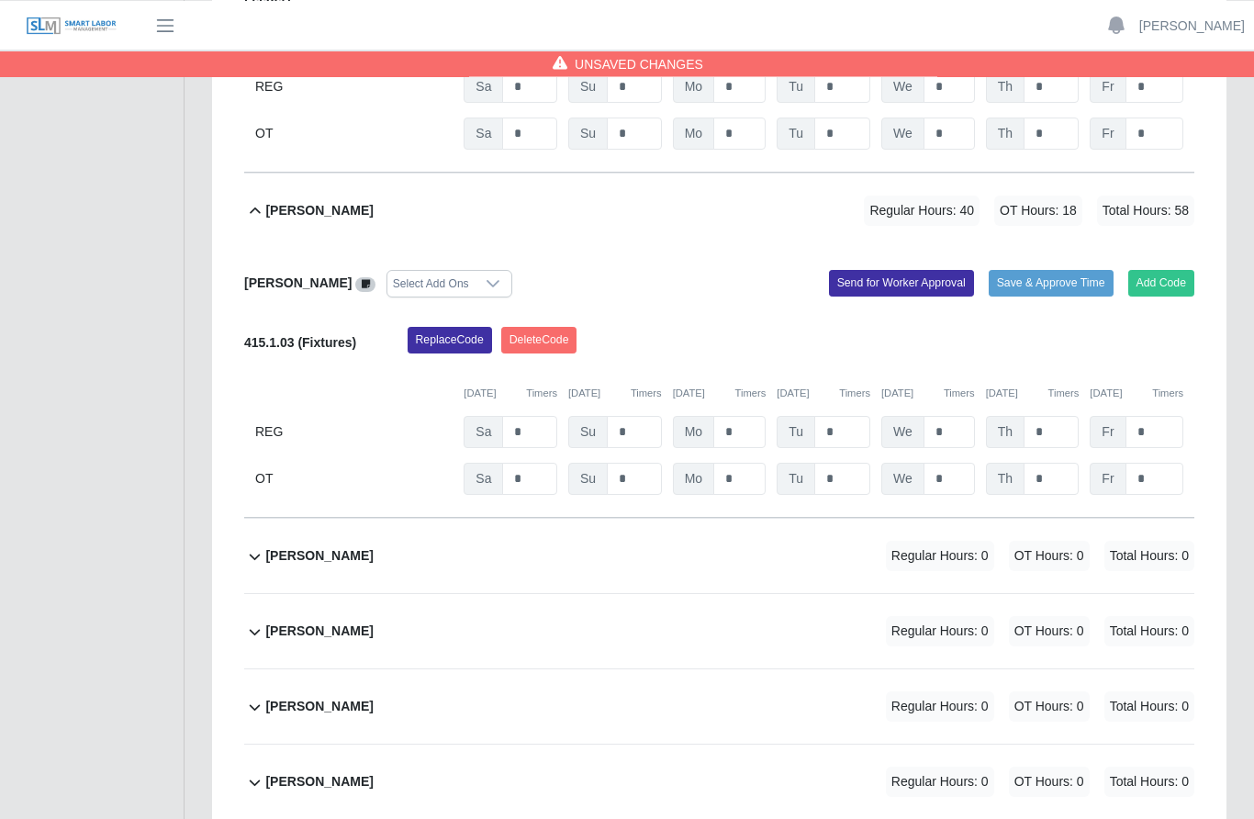
scroll to position [638, 0]
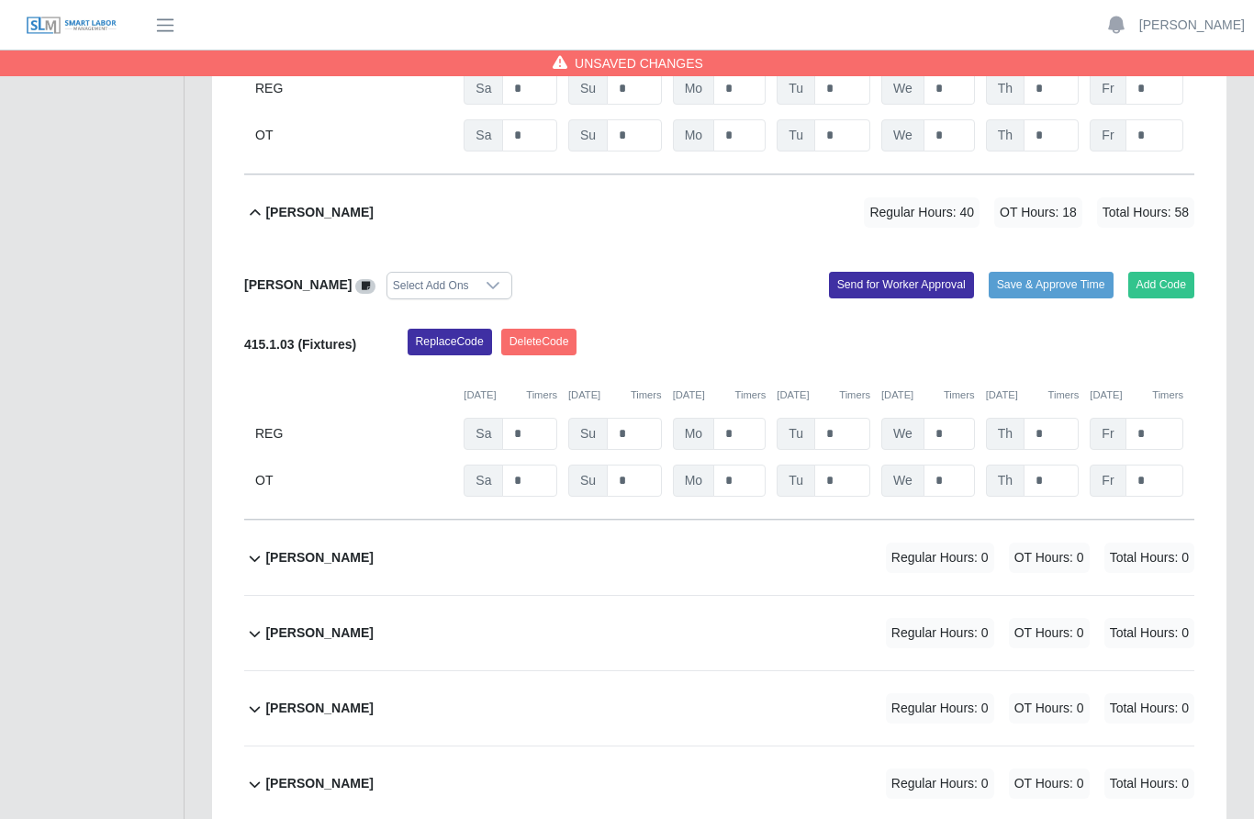
click at [885, 272] on button "Send for Worker Approval" at bounding box center [901, 285] width 145 height 26
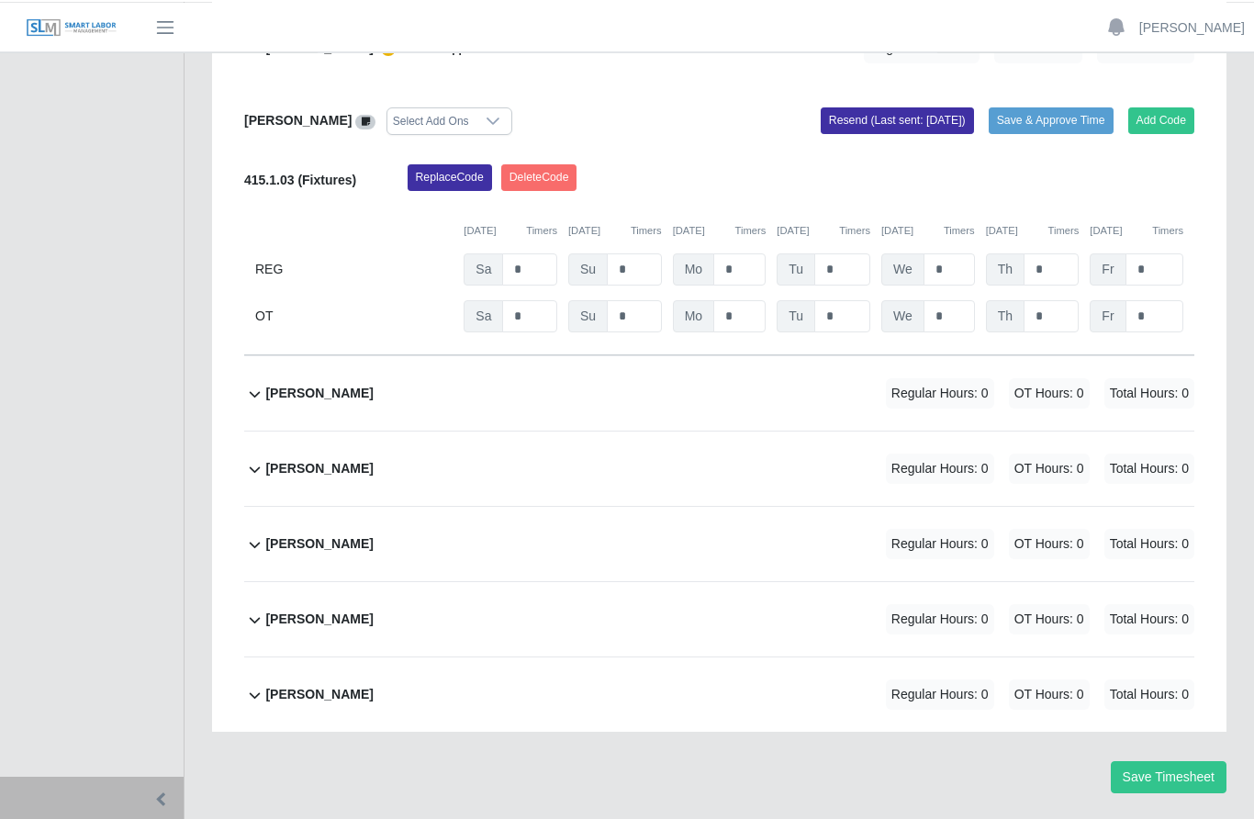
scroll to position [803, 0]
click at [349, 609] on b "[PERSON_NAME]" at bounding box center [318, 618] width 107 height 19
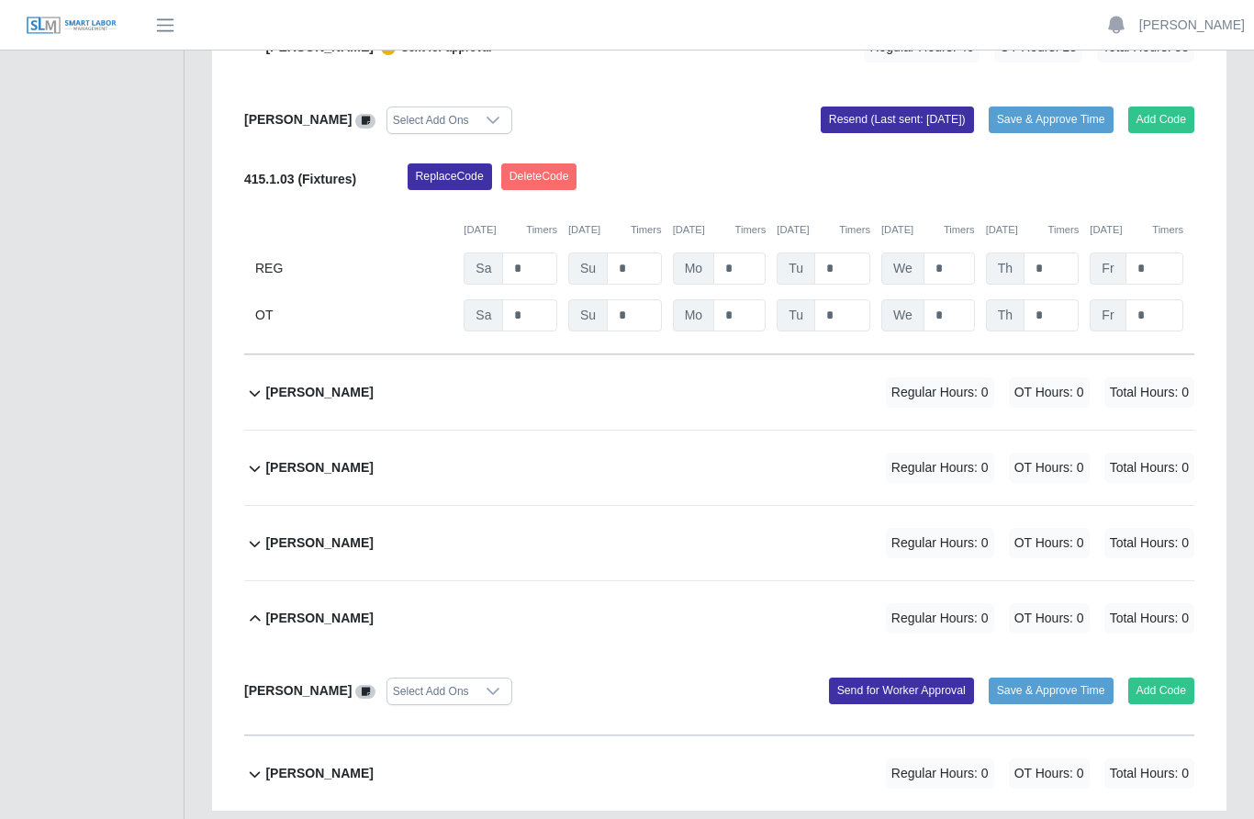
click at [1167, 677] on button "Add Code" at bounding box center [1161, 690] width 67 height 26
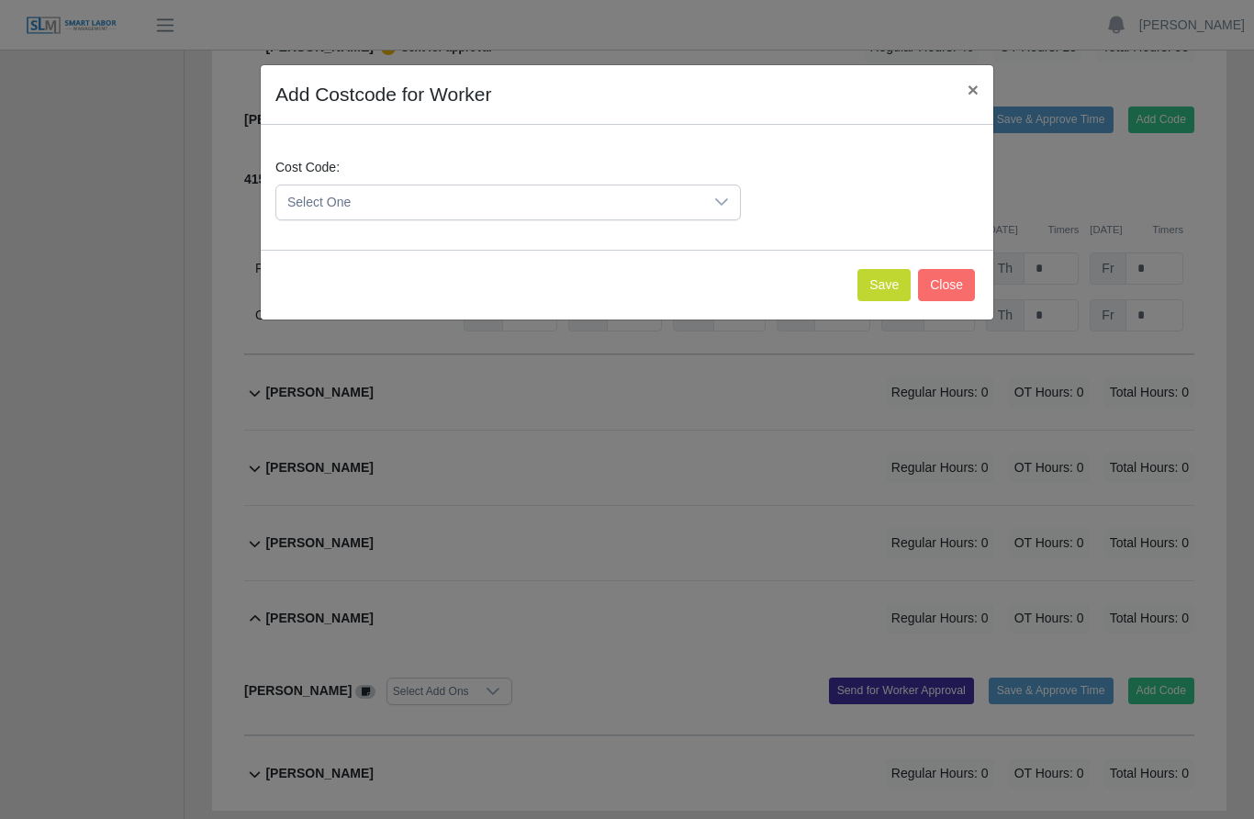
click at [725, 195] on icon at bounding box center [721, 202] width 15 height 15
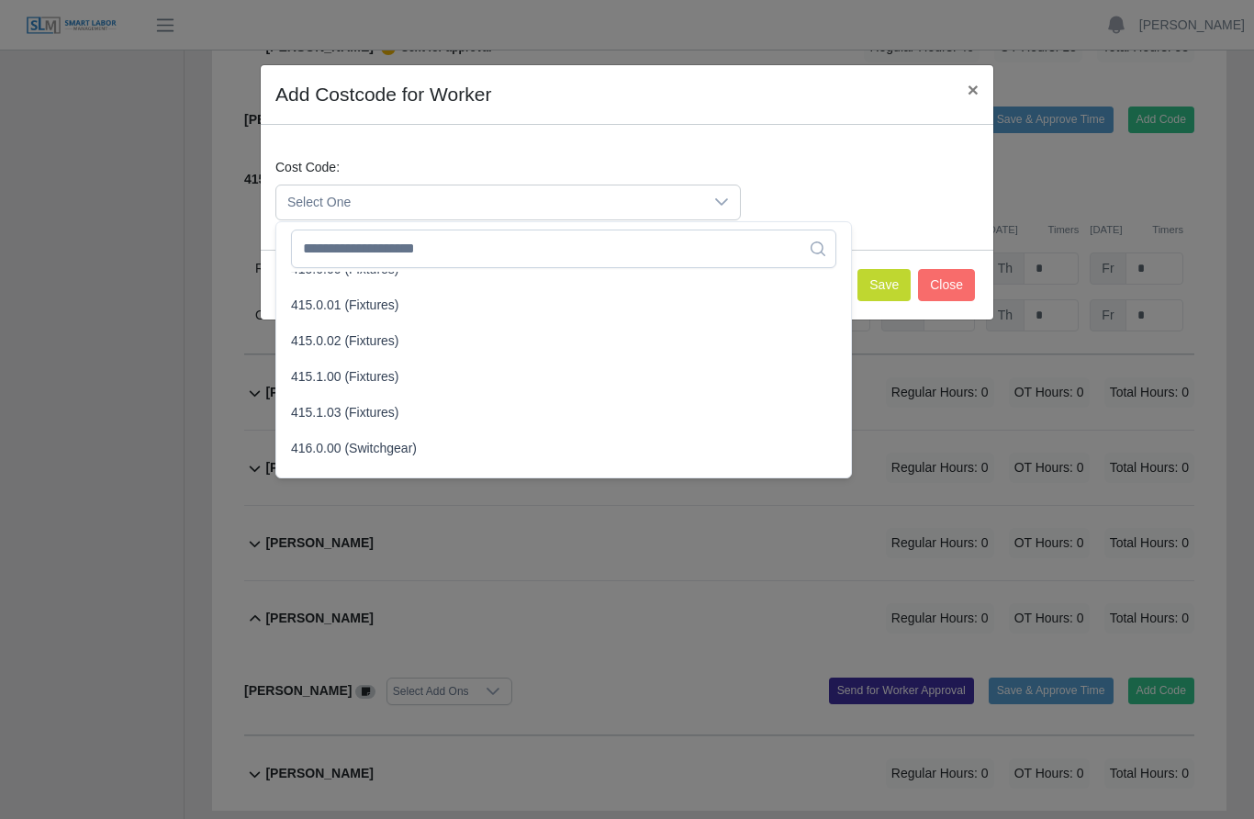
scroll to position [569, 0]
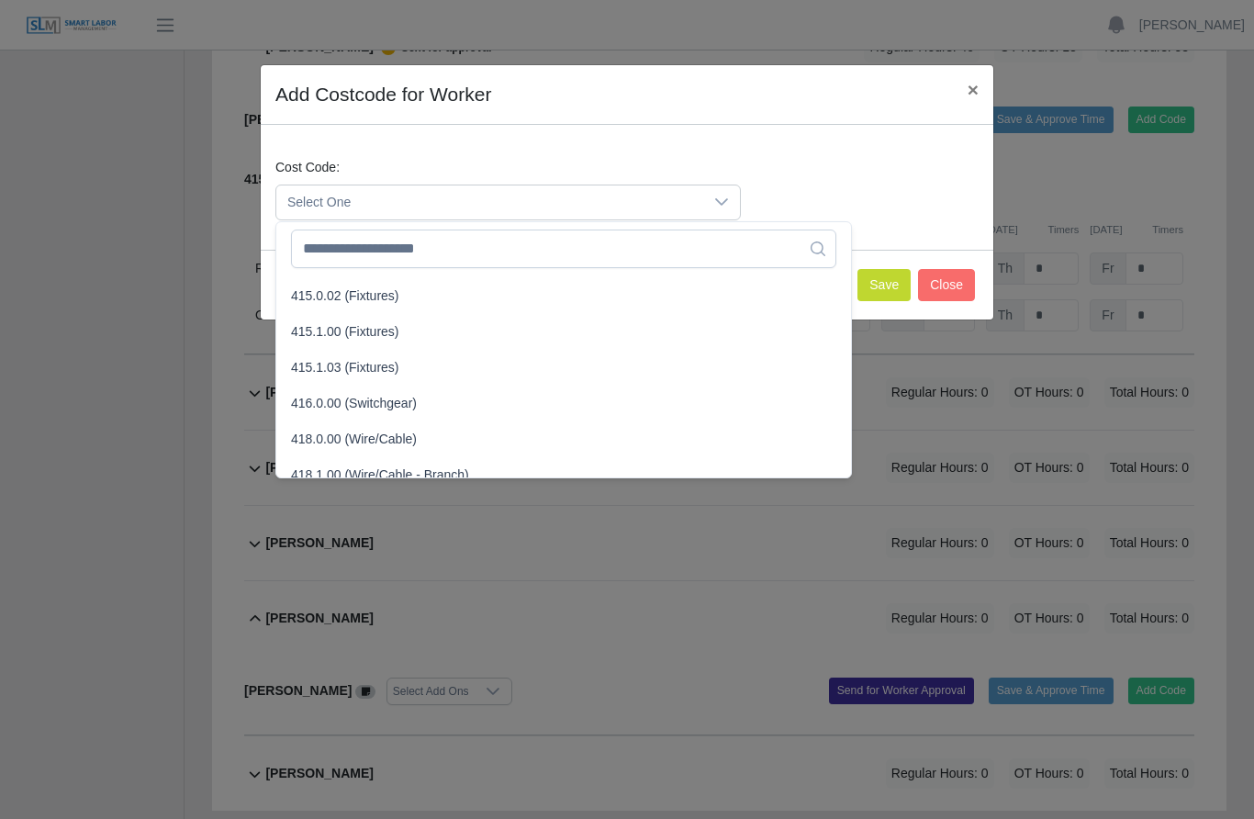
click at [381, 369] on span "415.1.03 (Fixtures)" at bounding box center [345, 367] width 108 height 19
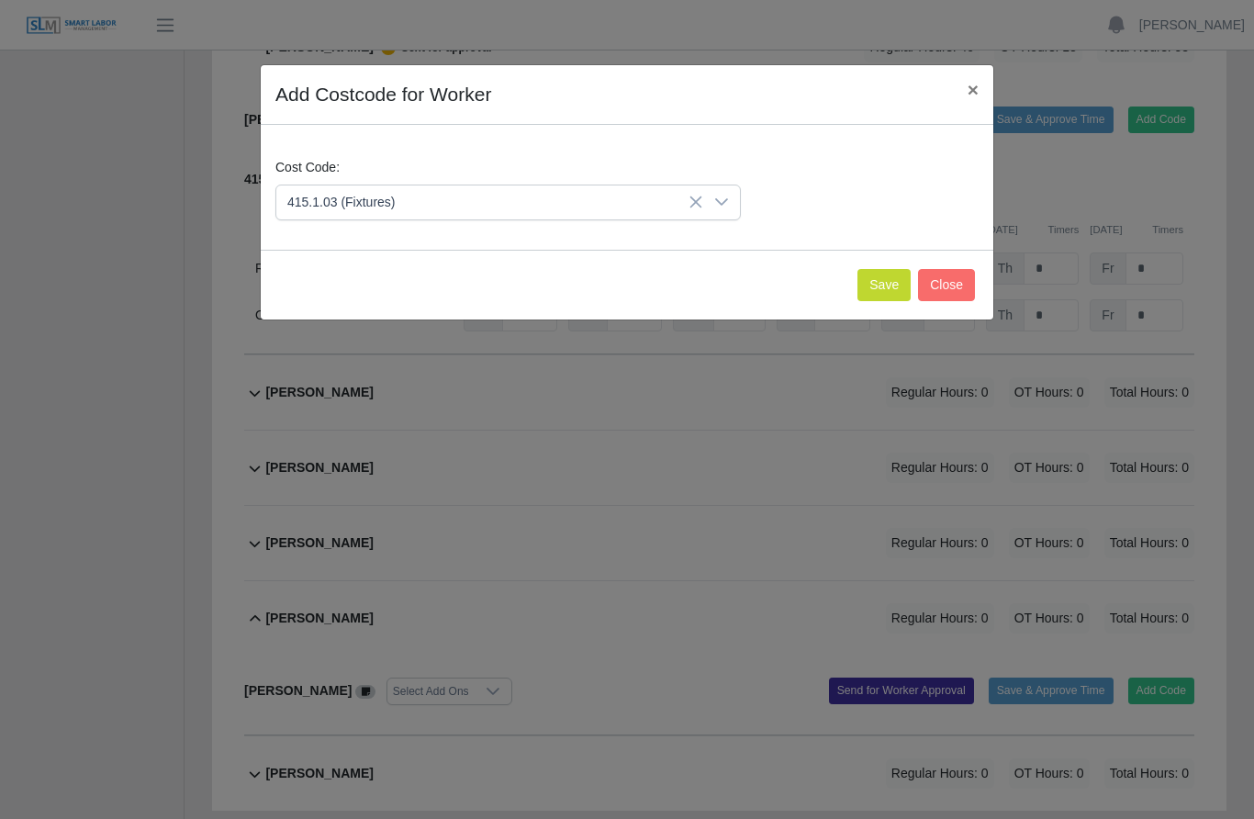
click at [877, 280] on button "Save" at bounding box center [883, 285] width 53 height 32
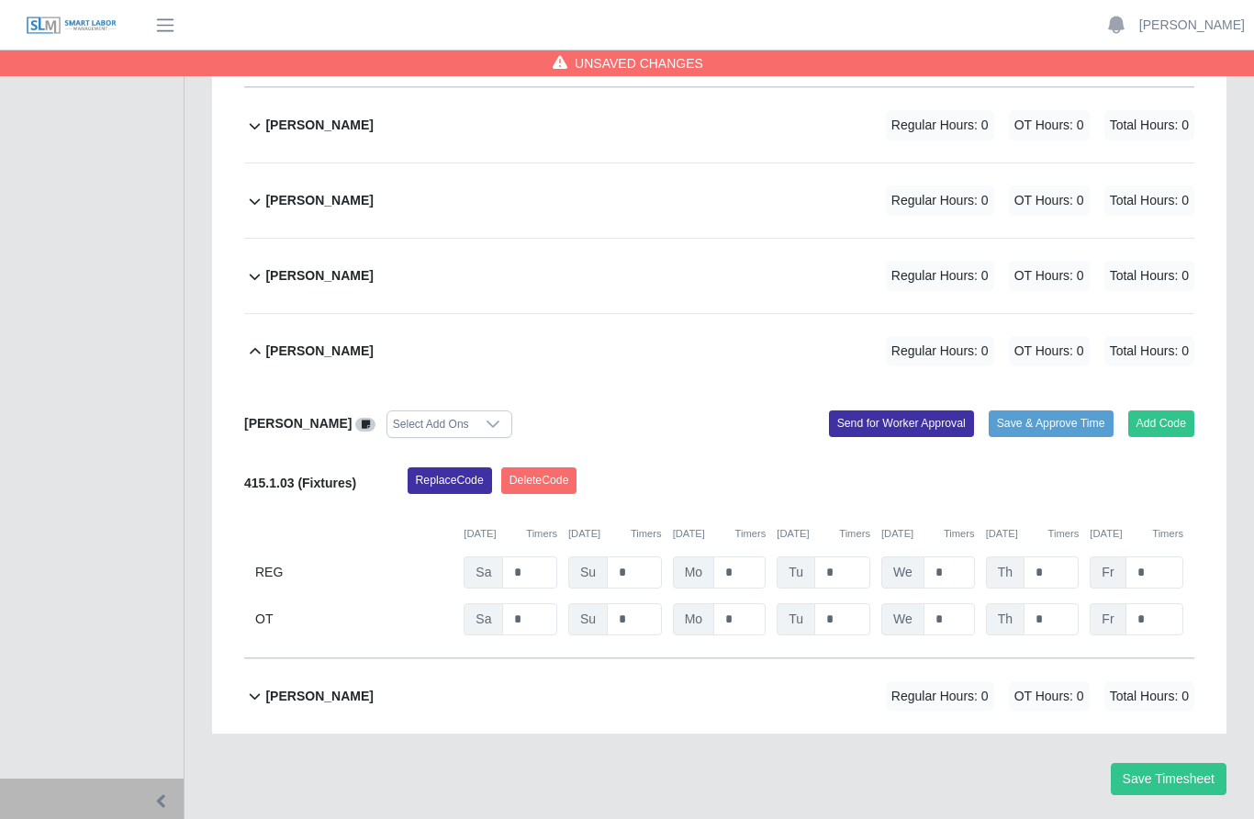
scroll to position [1072, 0]
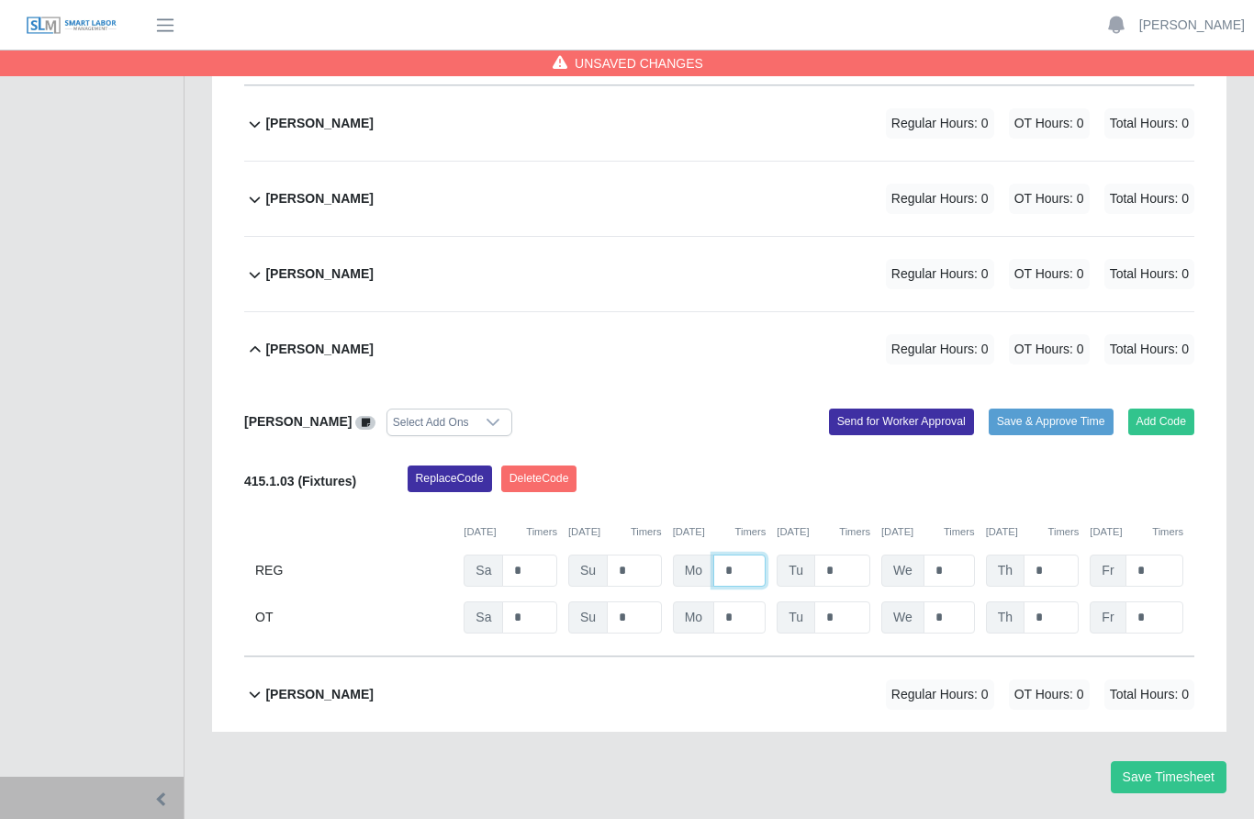
click at [750, 554] on input "*" at bounding box center [739, 570] width 52 height 32
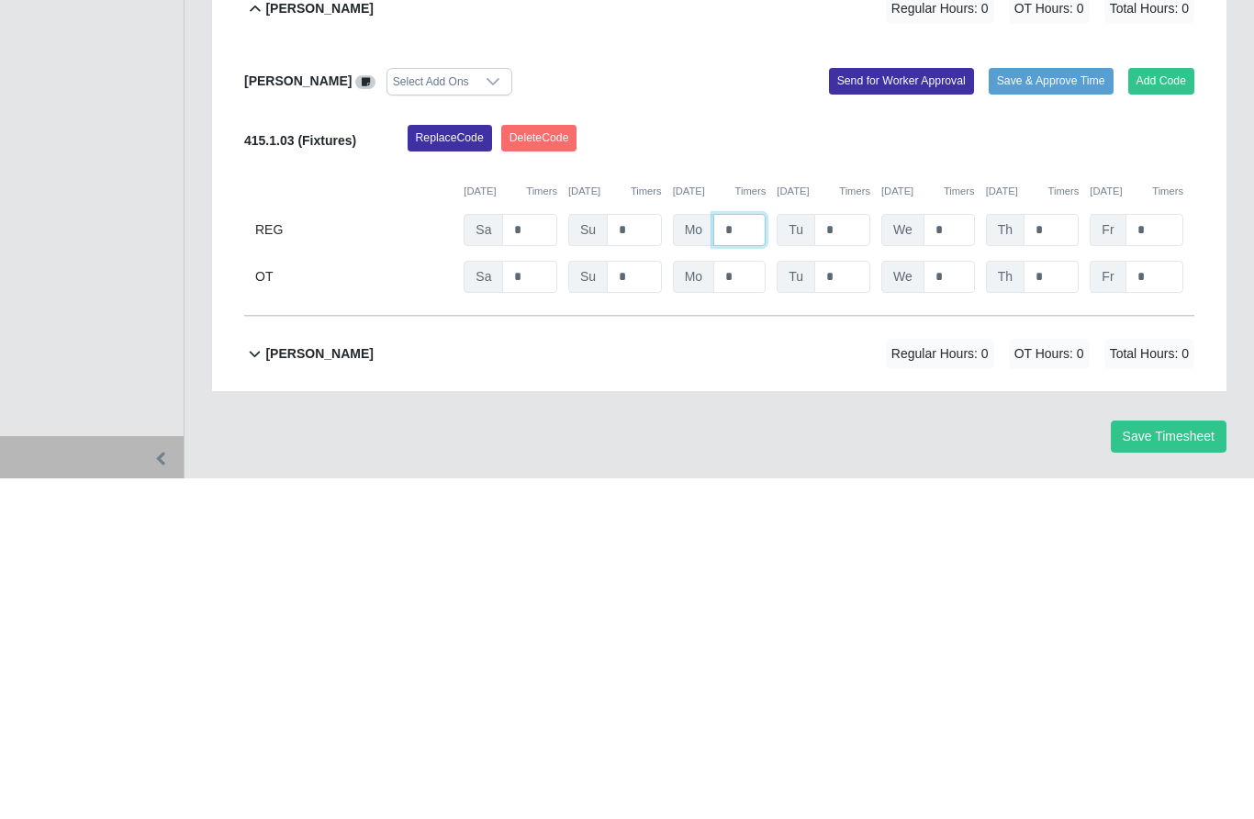
type input "*"
click at [856, 554] on input "*" at bounding box center [842, 570] width 56 height 32
click at [959, 554] on input "*" at bounding box center [948, 570] width 51 height 32
click at [843, 554] on input "*" at bounding box center [842, 570] width 56 height 32
type input "*"
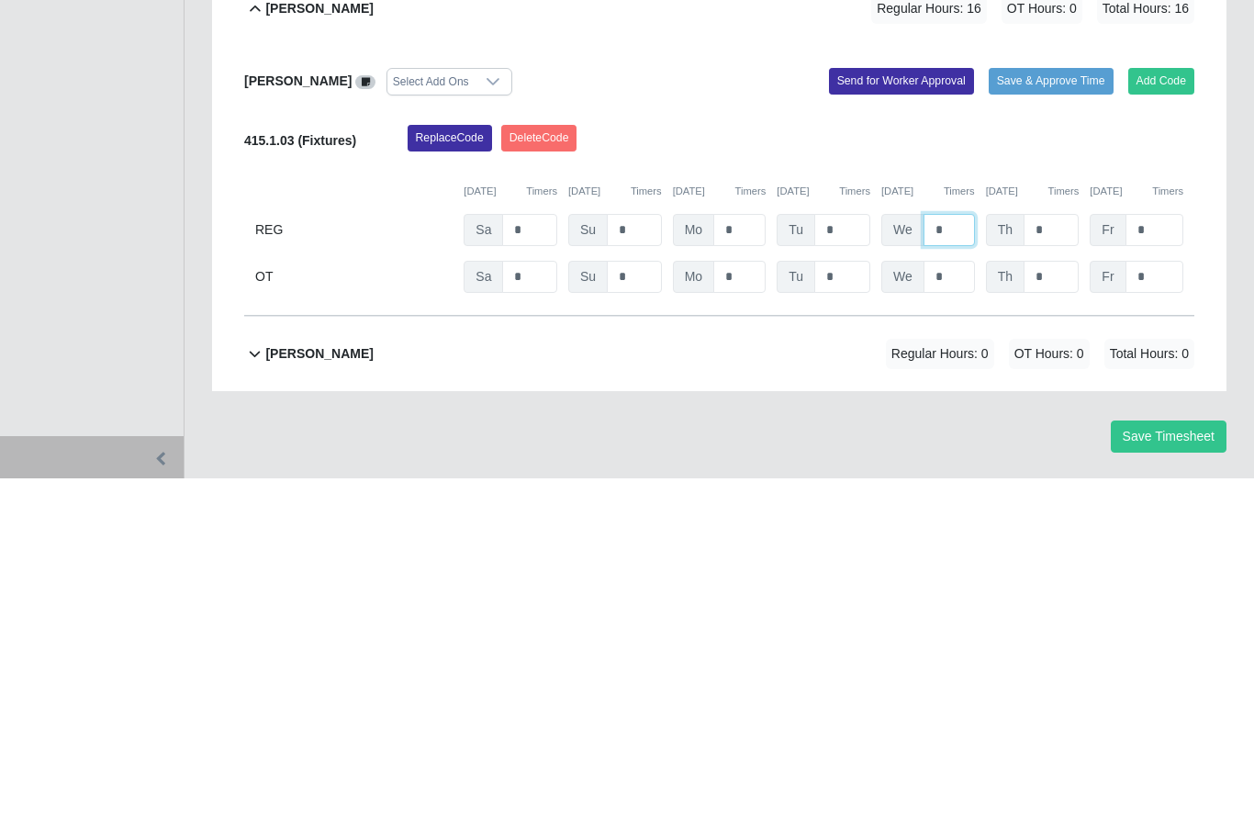
click at [965, 554] on input "*" at bounding box center [948, 570] width 51 height 32
type input "*"
click at [1056, 554] on input "*" at bounding box center [1050, 570] width 55 height 32
type input "*"
click at [1153, 554] on input "*" at bounding box center [1154, 570] width 58 height 32
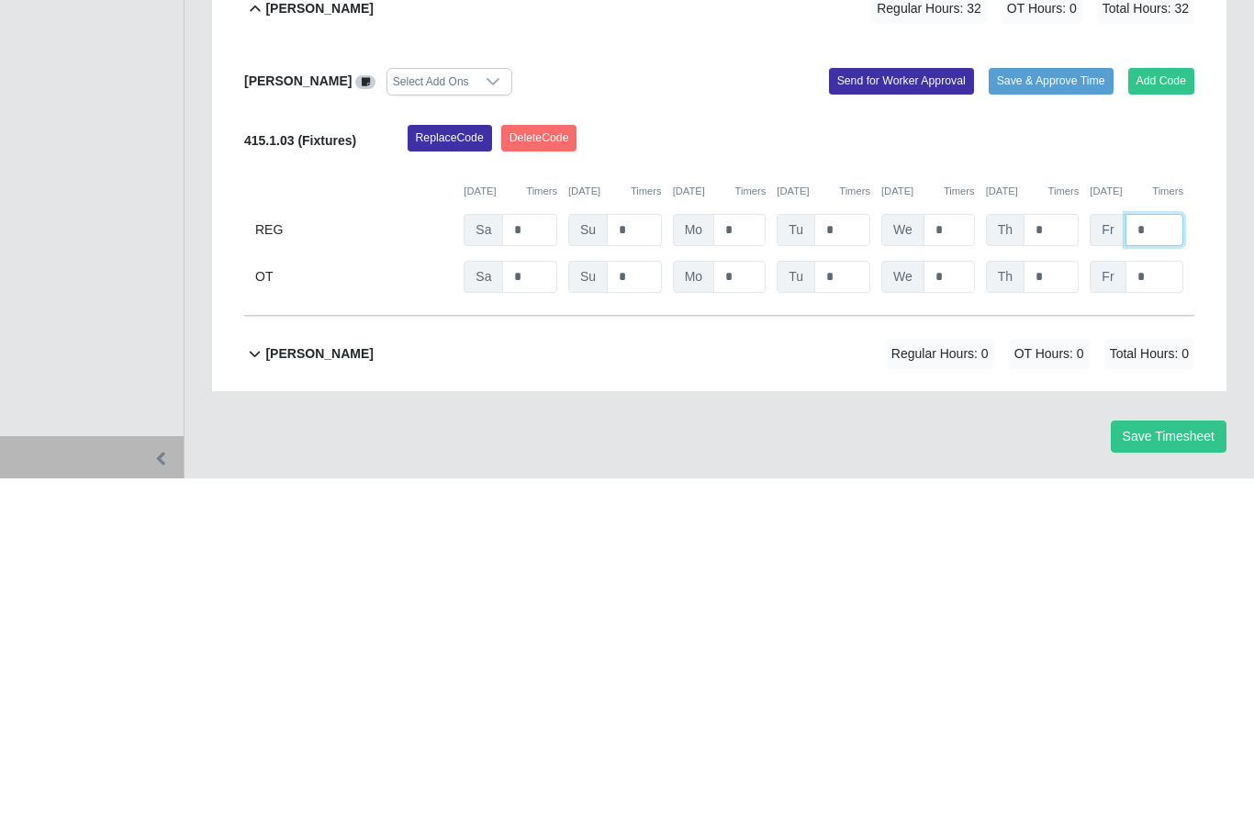
type input "*"
click at [542, 601] on input "*" at bounding box center [529, 617] width 55 height 32
type input "*"
click at [748, 601] on input "*" at bounding box center [739, 617] width 52 height 32
type input "*"
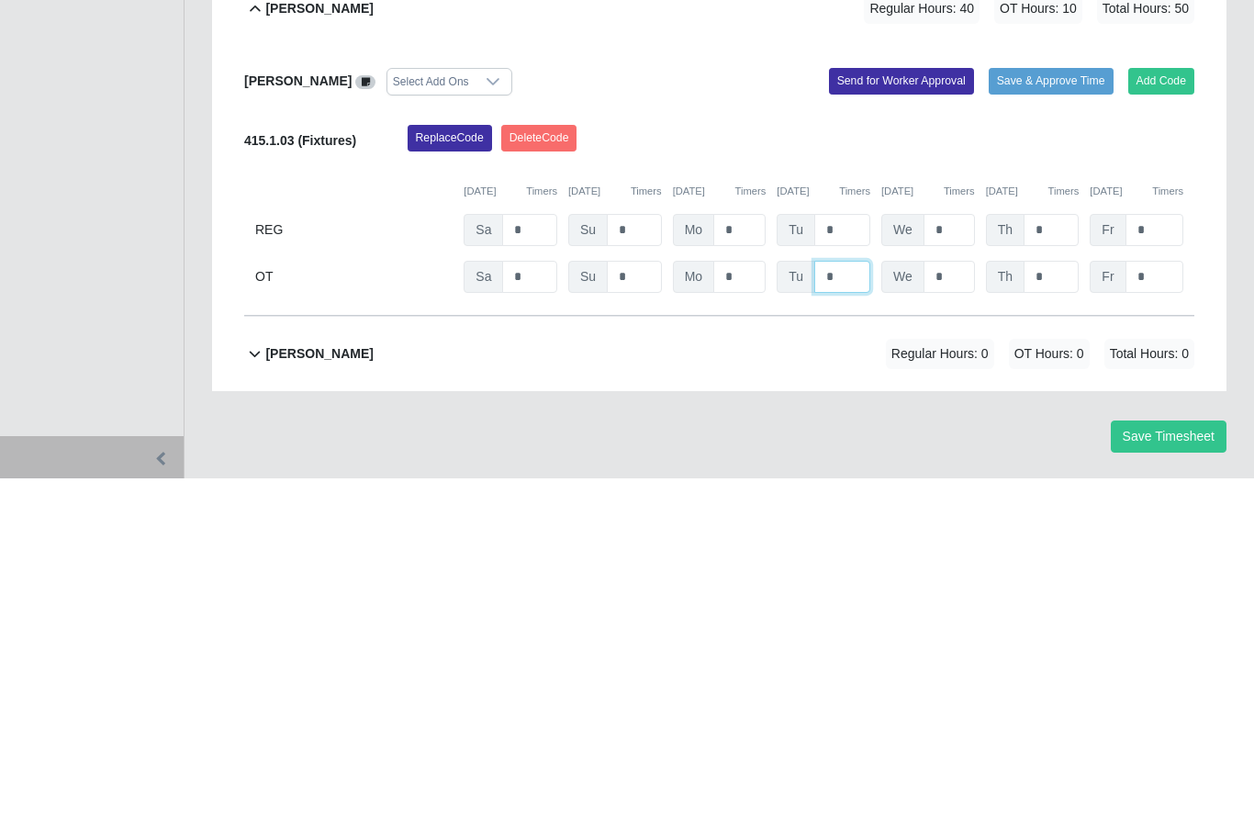
click at [850, 601] on input "*" at bounding box center [842, 617] width 56 height 32
type input "***"
click at [957, 601] on input "*" at bounding box center [948, 617] width 51 height 32
click at [1064, 601] on input "*" at bounding box center [1050, 617] width 55 height 32
click at [961, 601] on input "*" at bounding box center [948, 617] width 51 height 32
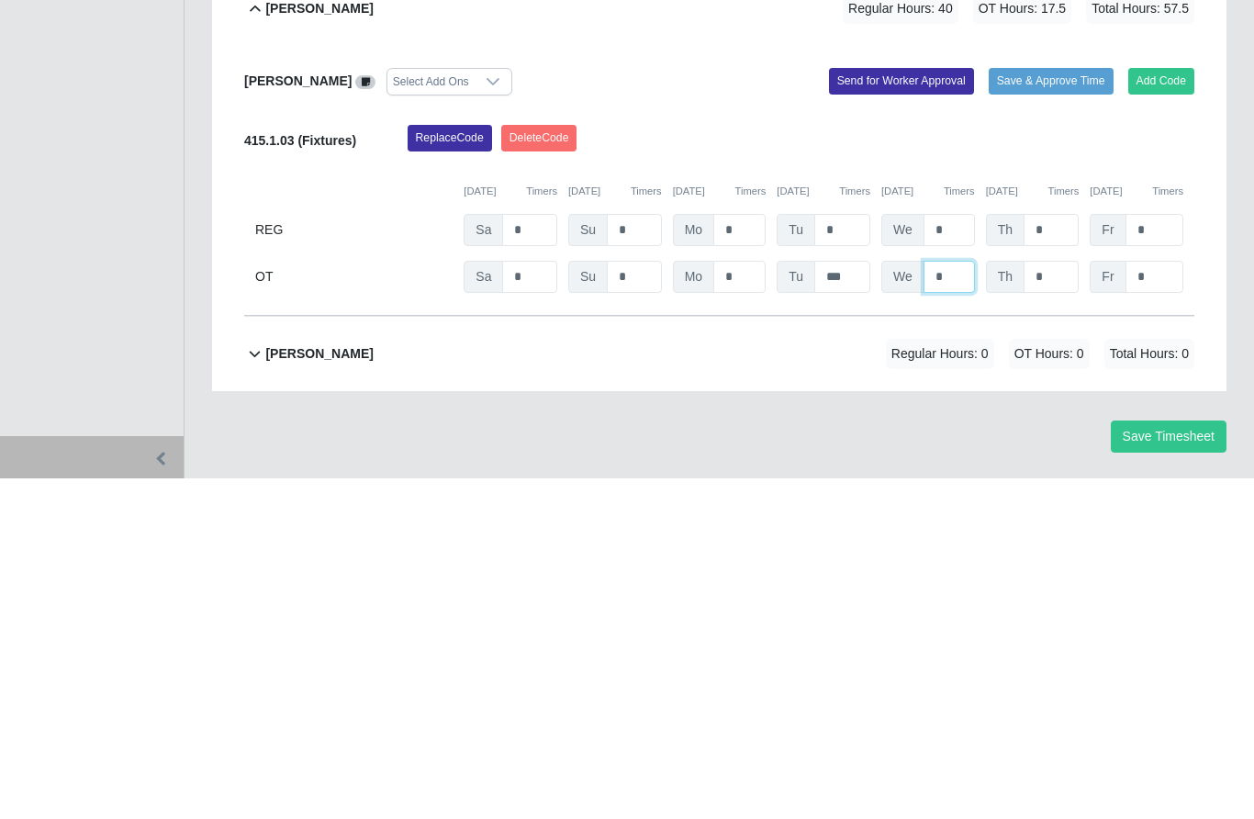
type input "*"
click at [1063, 601] on input "*" at bounding box center [1050, 617] width 55 height 32
type input "*"
click at [1163, 601] on input "*" at bounding box center [1154, 617] width 58 height 32
click at [1157, 601] on input "*" at bounding box center [1154, 617] width 58 height 32
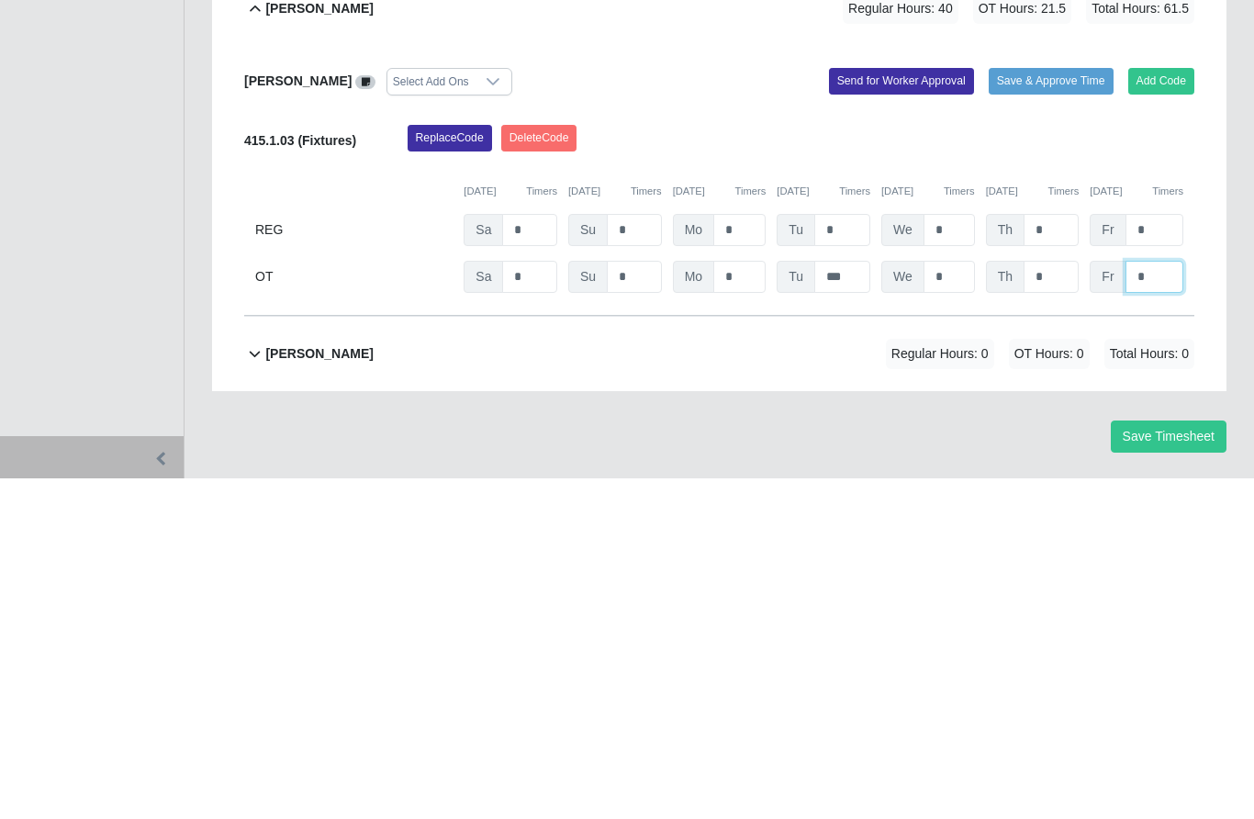
type input "*"
click at [1146, 465] on div "Replace Code [GEOGRAPHIC_DATA] Code" at bounding box center [801, 483] width 815 height 37
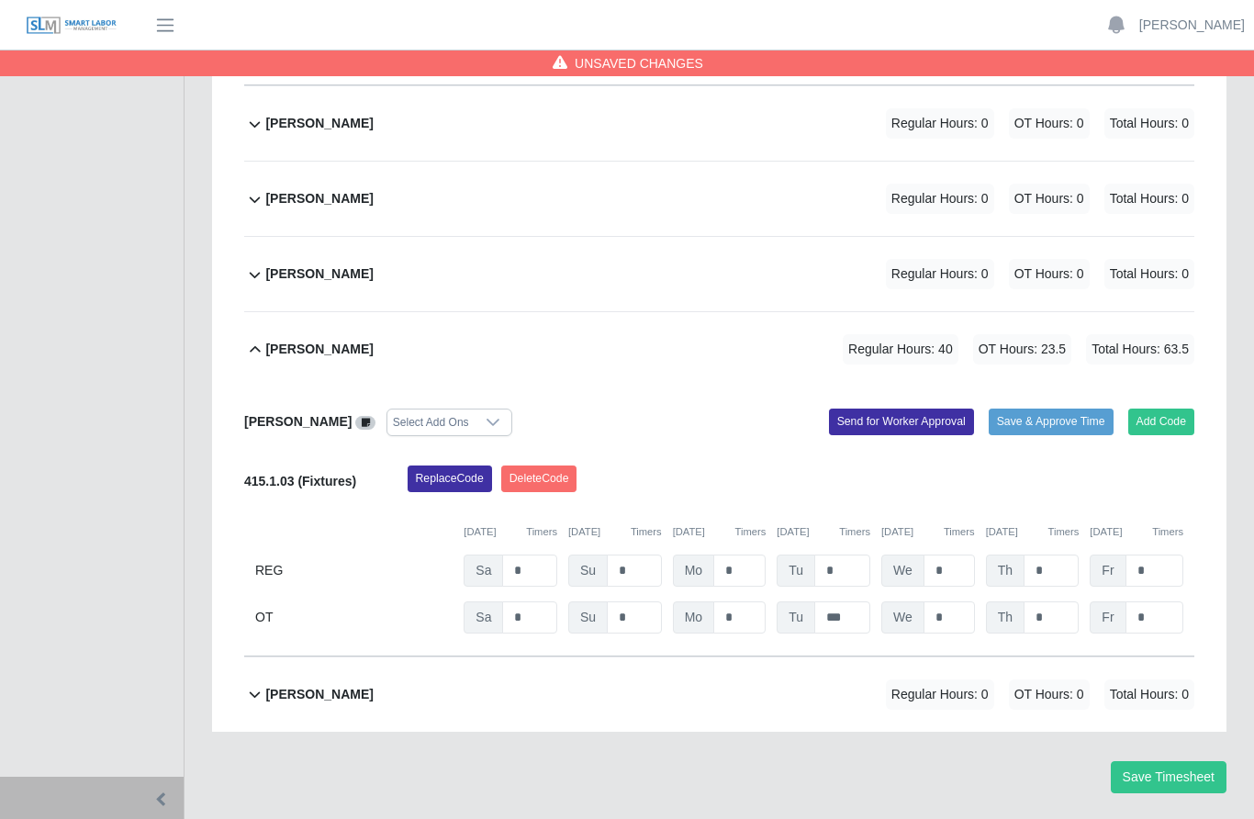
click at [892, 408] on button "Send for Worker Approval" at bounding box center [901, 421] width 145 height 26
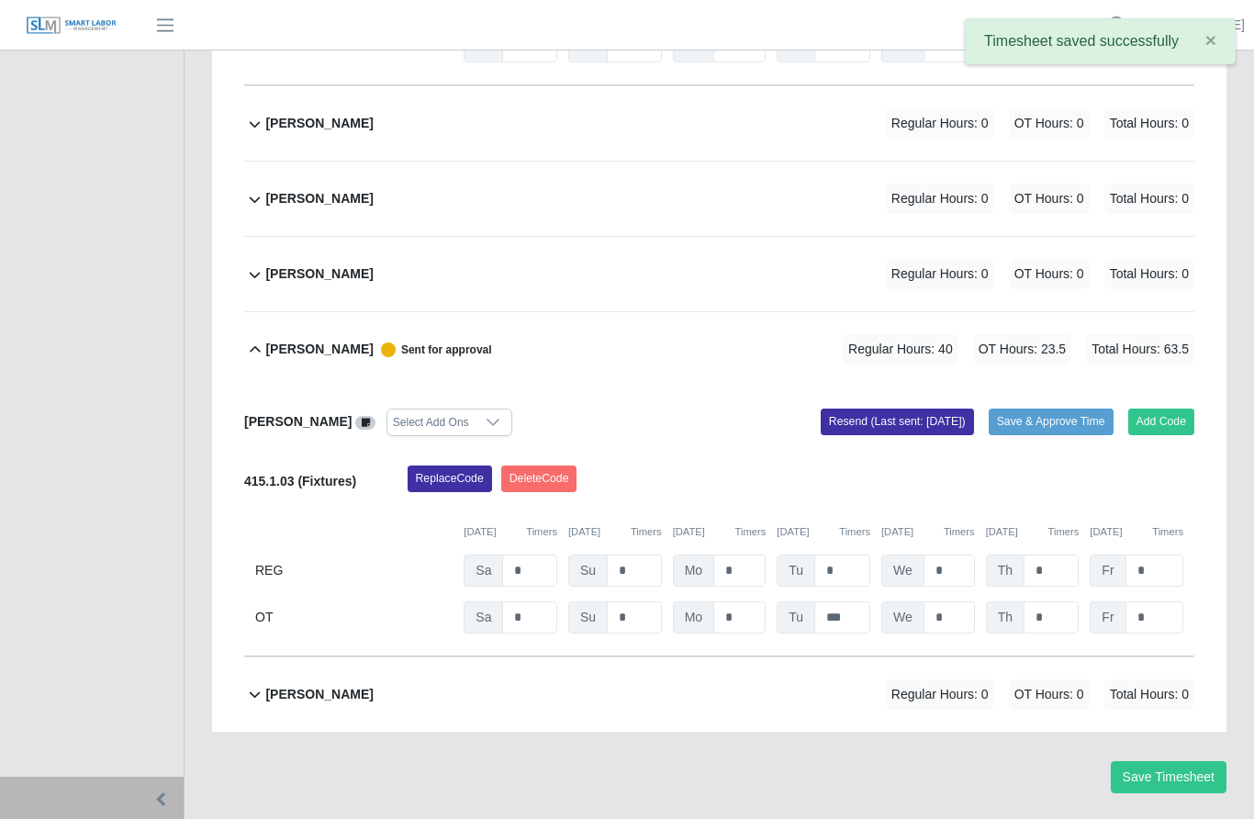
click at [337, 685] on b "[PERSON_NAME]" at bounding box center [318, 694] width 107 height 19
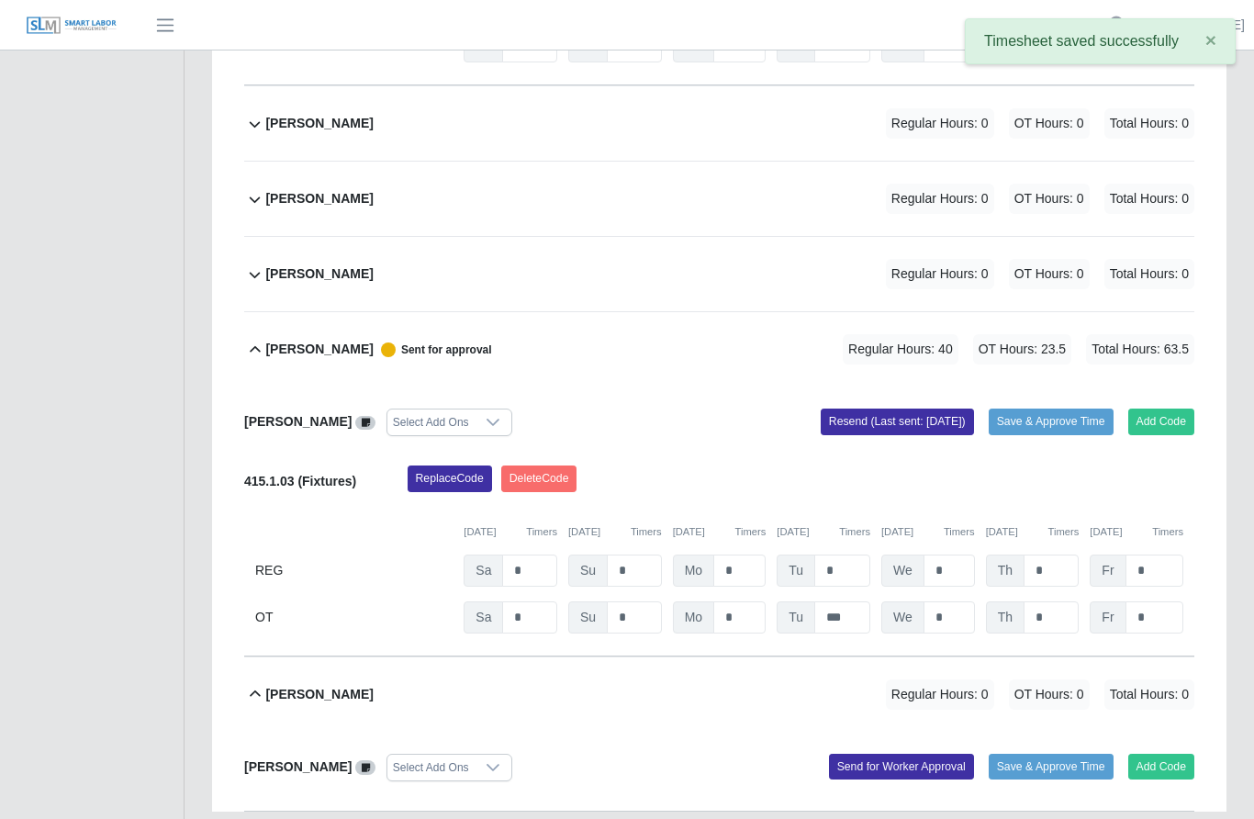
click at [1155, 754] on button "Add Code" at bounding box center [1161, 767] width 67 height 26
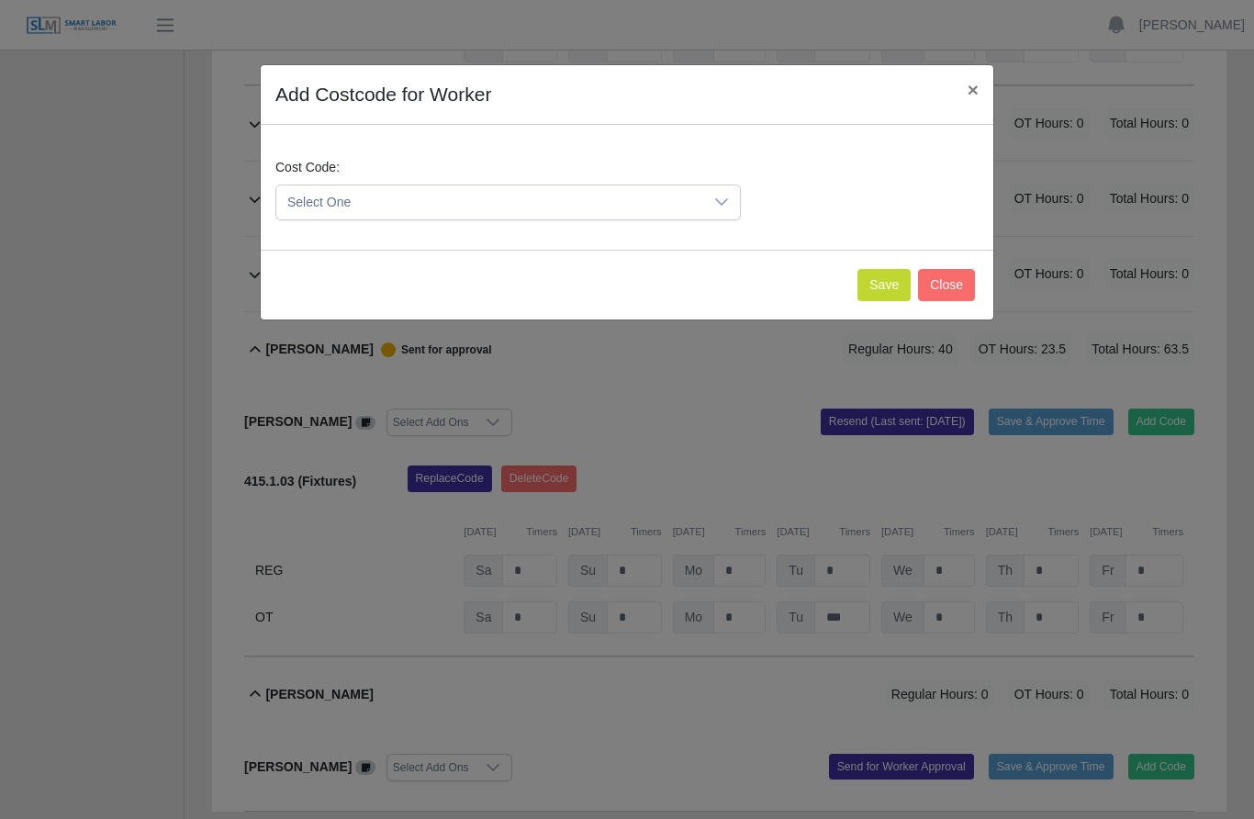
click at [733, 203] on div at bounding box center [721, 202] width 37 height 34
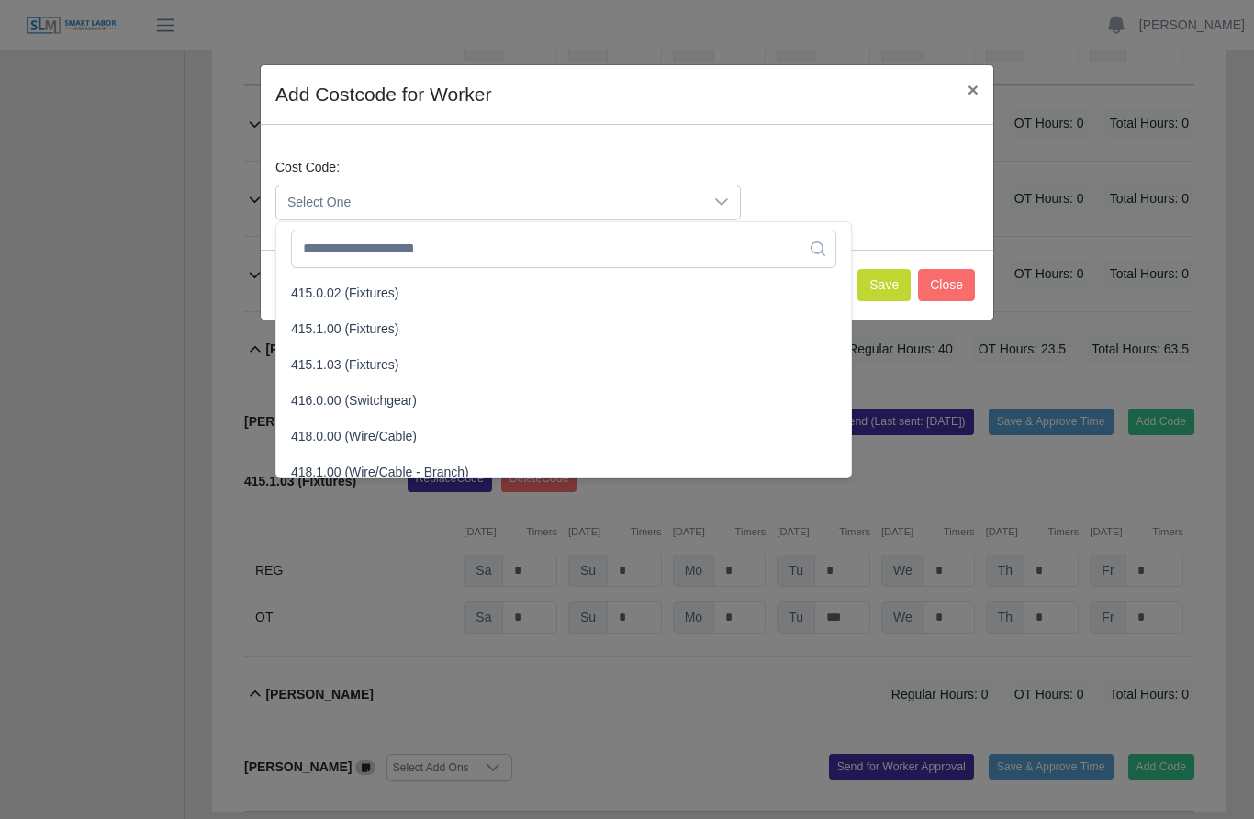
scroll to position [573, 0]
click at [387, 355] on span "415.1.03 (Fixtures)" at bounding box center [345, 363] width 108 height 19
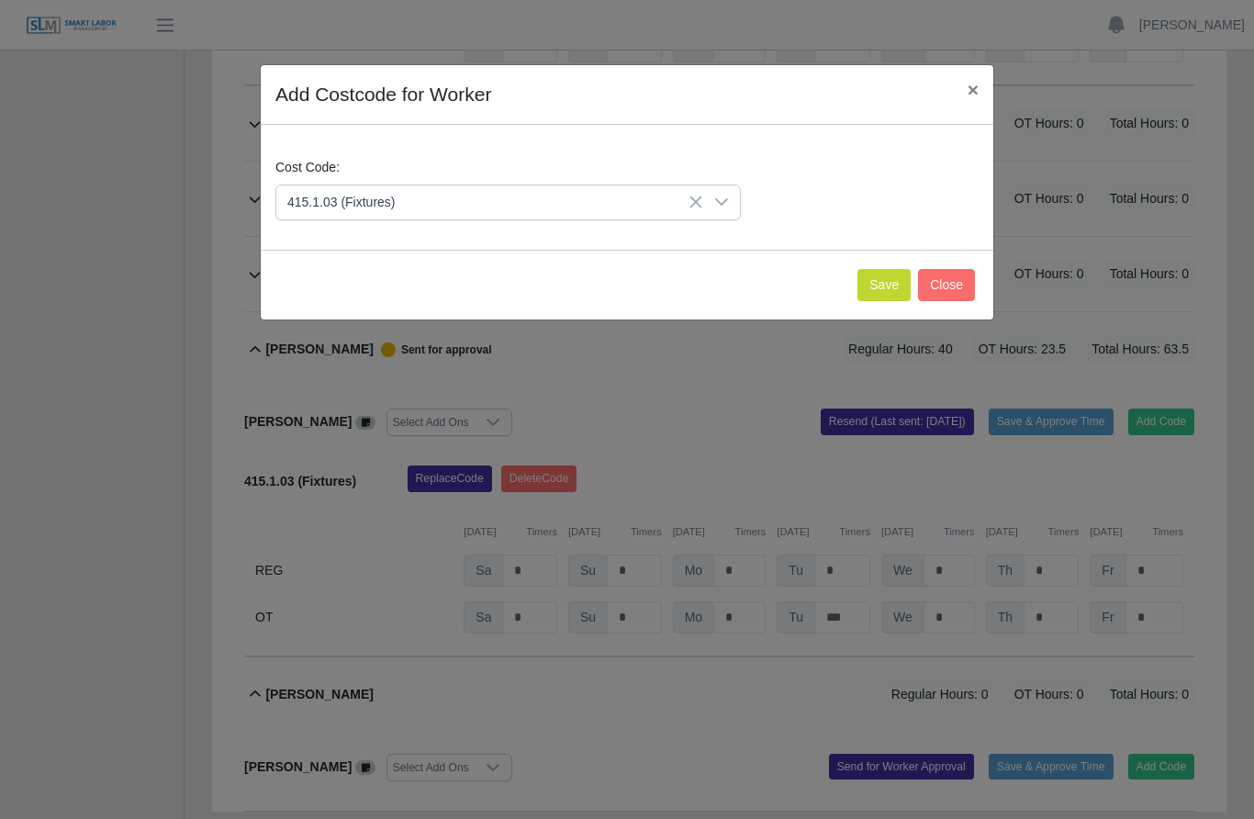
click at [886, 284] on button "Save" at bounding box center [883, 285] width 53 height 32
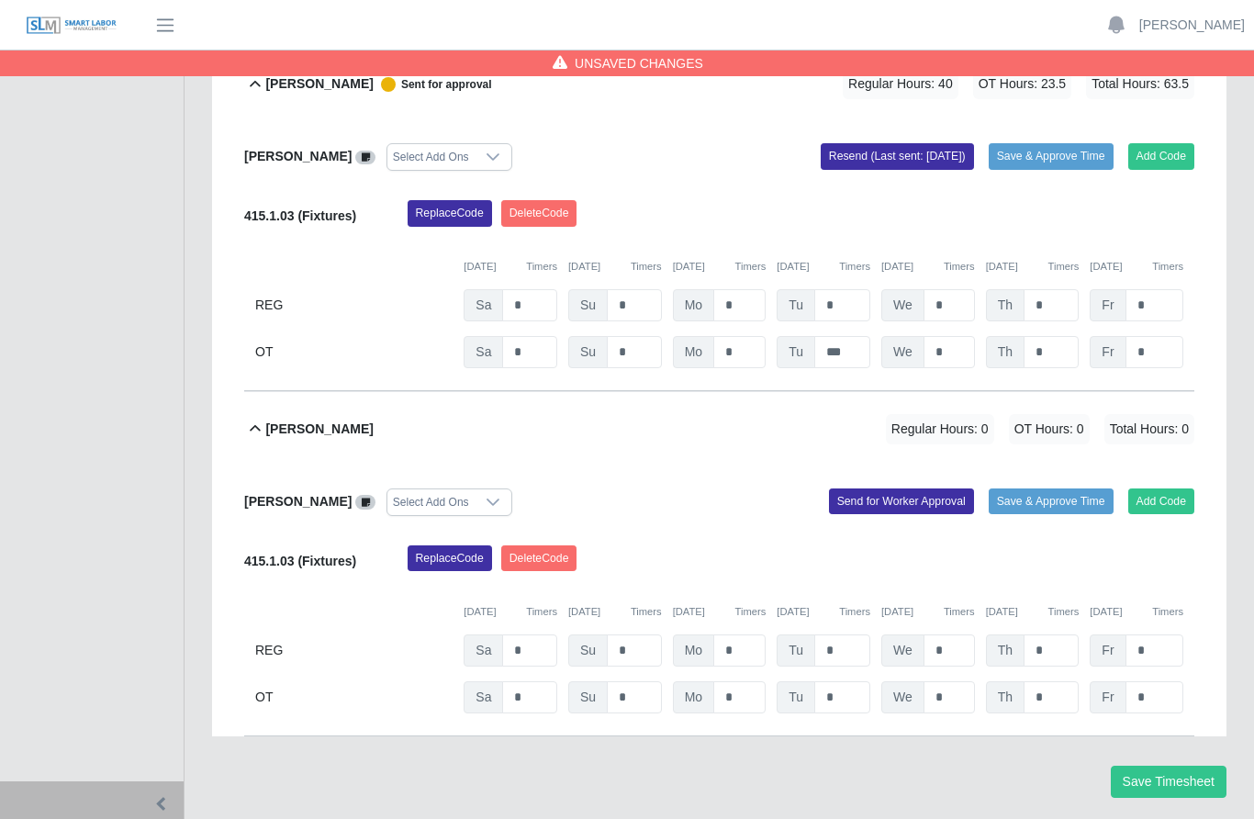
scroll to position [1341, 0]
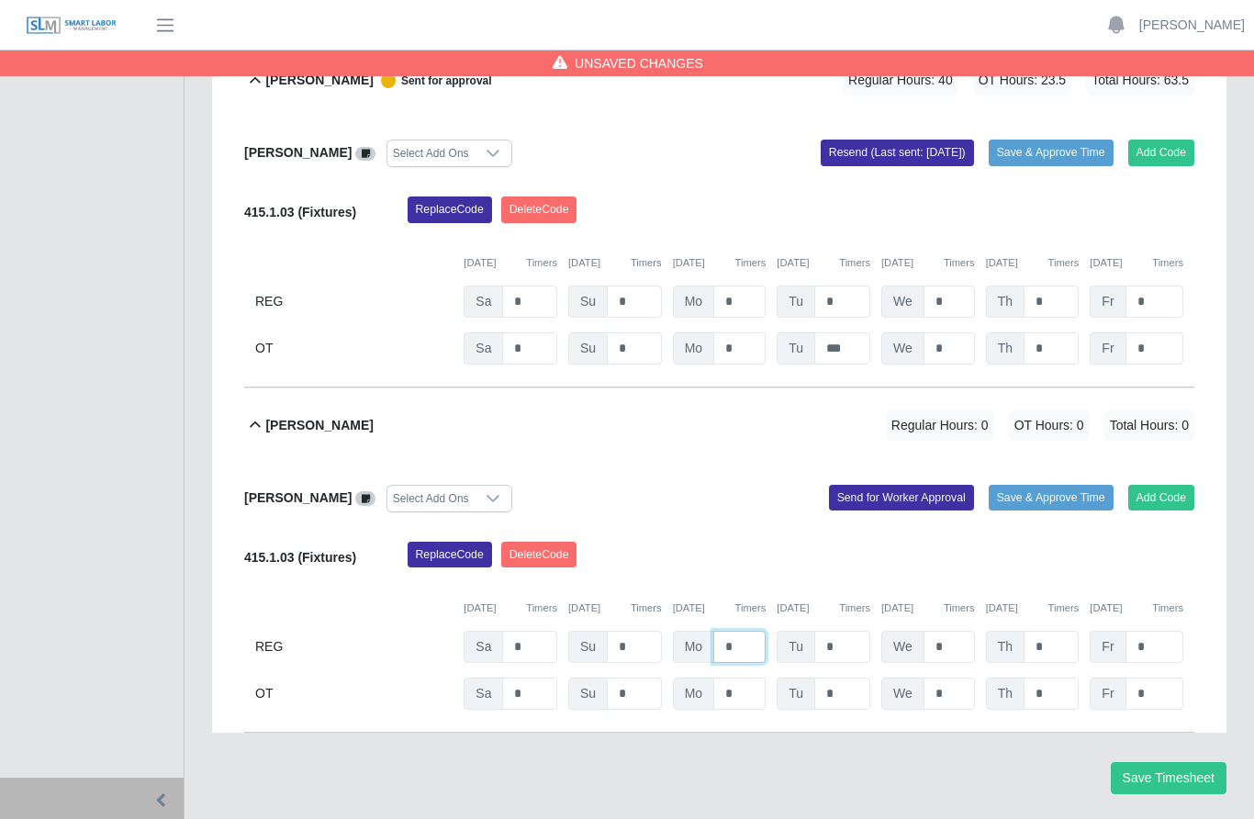
click at [744, 631] on input "*" at bounding box center [739, 647] width 52 height 32
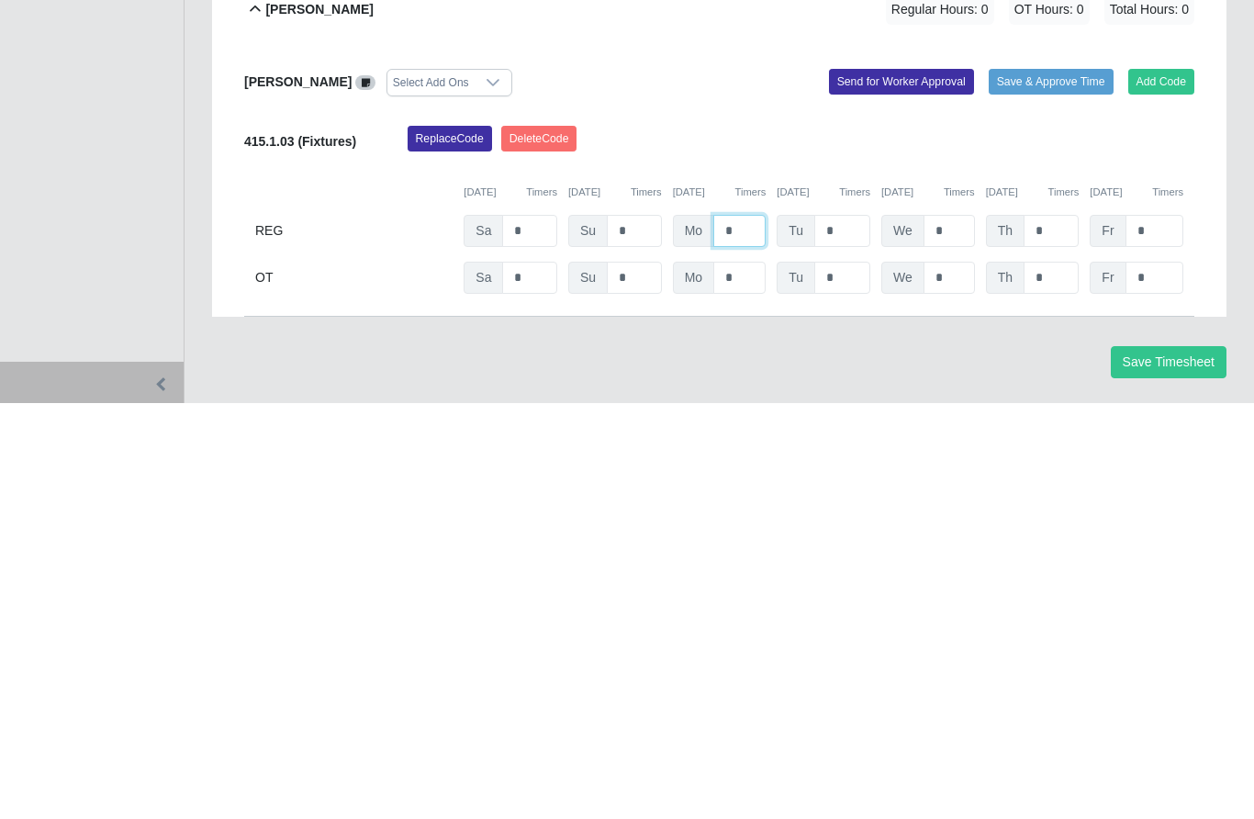
type input "*"
click at [844, 631] on input "*" at bounding box center [842, 647] width 56 height 32
type input "*"
click at [963, 631] on input "*" at bounding box center [948, 647] width 51 height 32
type input "*"
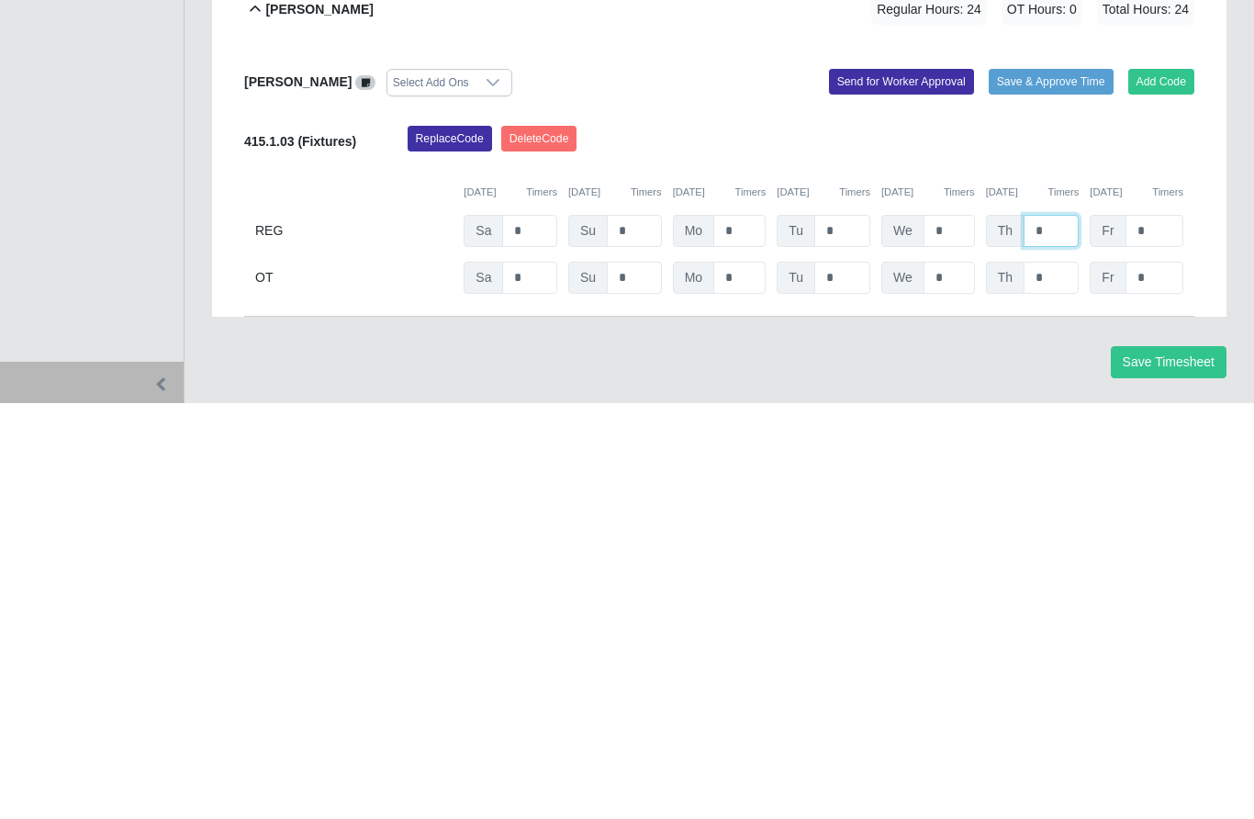
click at [1059, 631] on input "*" at bounding box center [1050, 647] width 55 height 32
type input "*"
click at [1163, 631] on input "*" at bounding box center [1154, 647] width 58 height 32
type input "*"
click at [535, 677] on input "*" at bounding box center [529, 693] width 55 height 32
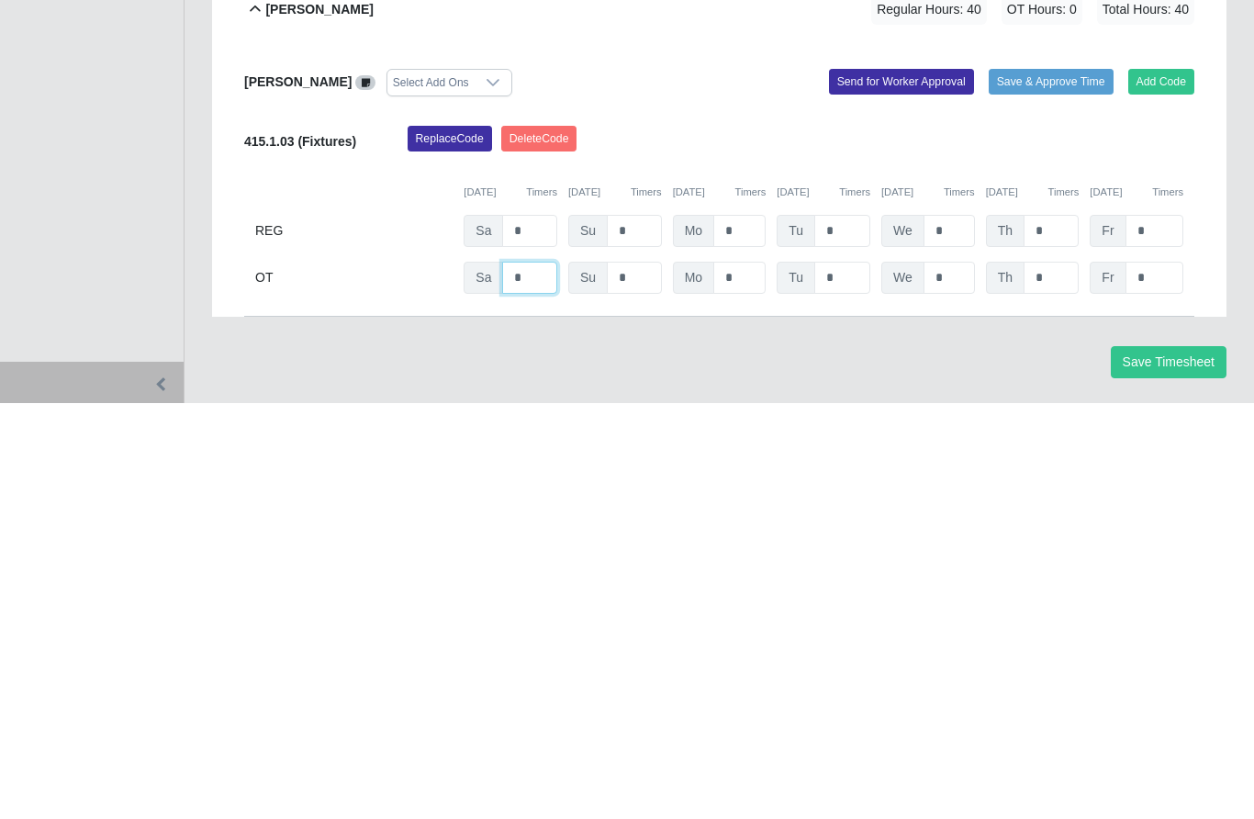
type input "*"
click at [750, 677] on input "*" at bounding box center [739, 693] width 52 height 32
type input "*"
click at [853, 677] on input "*" at bounding box center [842, 693] width 56 height 32
type input "*"
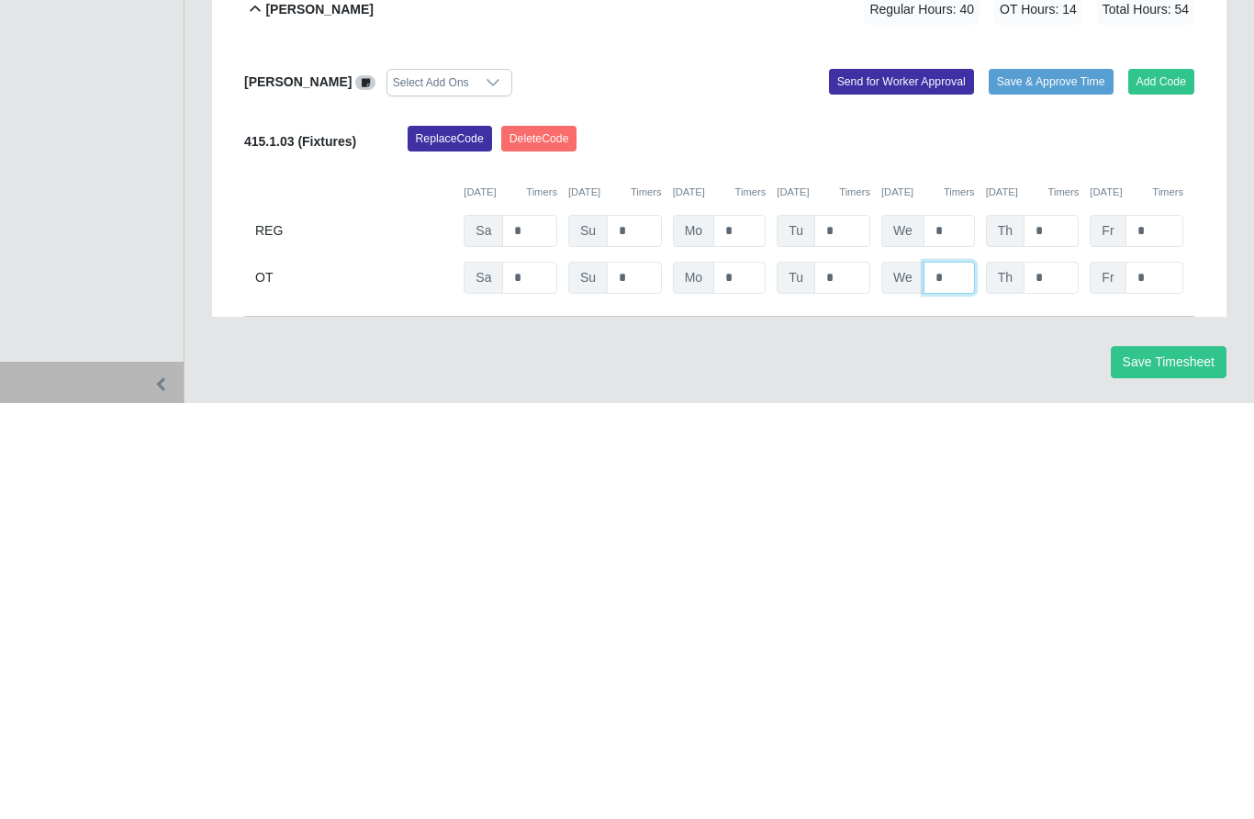
click at [947, 677] on input "*" at bounding box center [948, 693] width 51 height 32
type input "*"
click at [1064, 677] on input "*" at bounding box center [1050, 693] width 55 height 32
type input "*"
click at [1161, 677] on input "*" at bounding box center [1154, 693] width 58 height 32
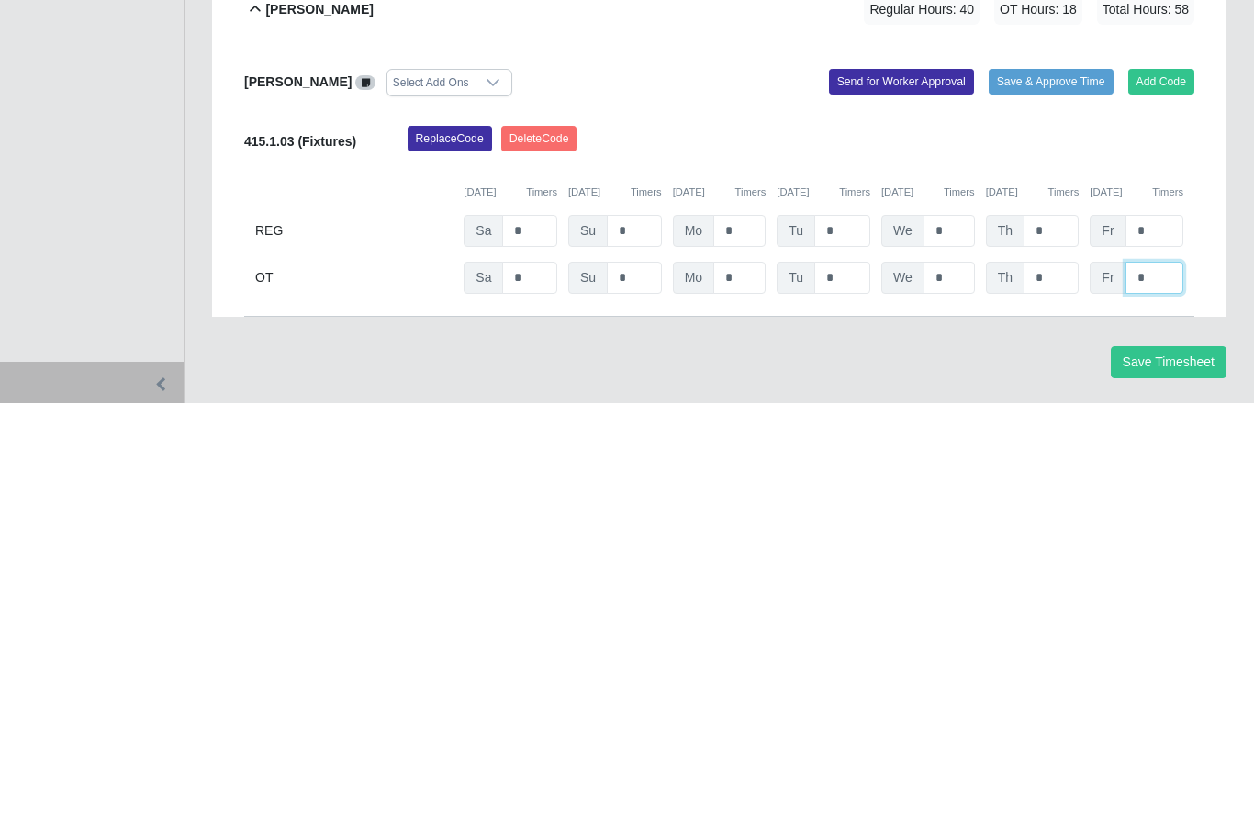
type input "*"
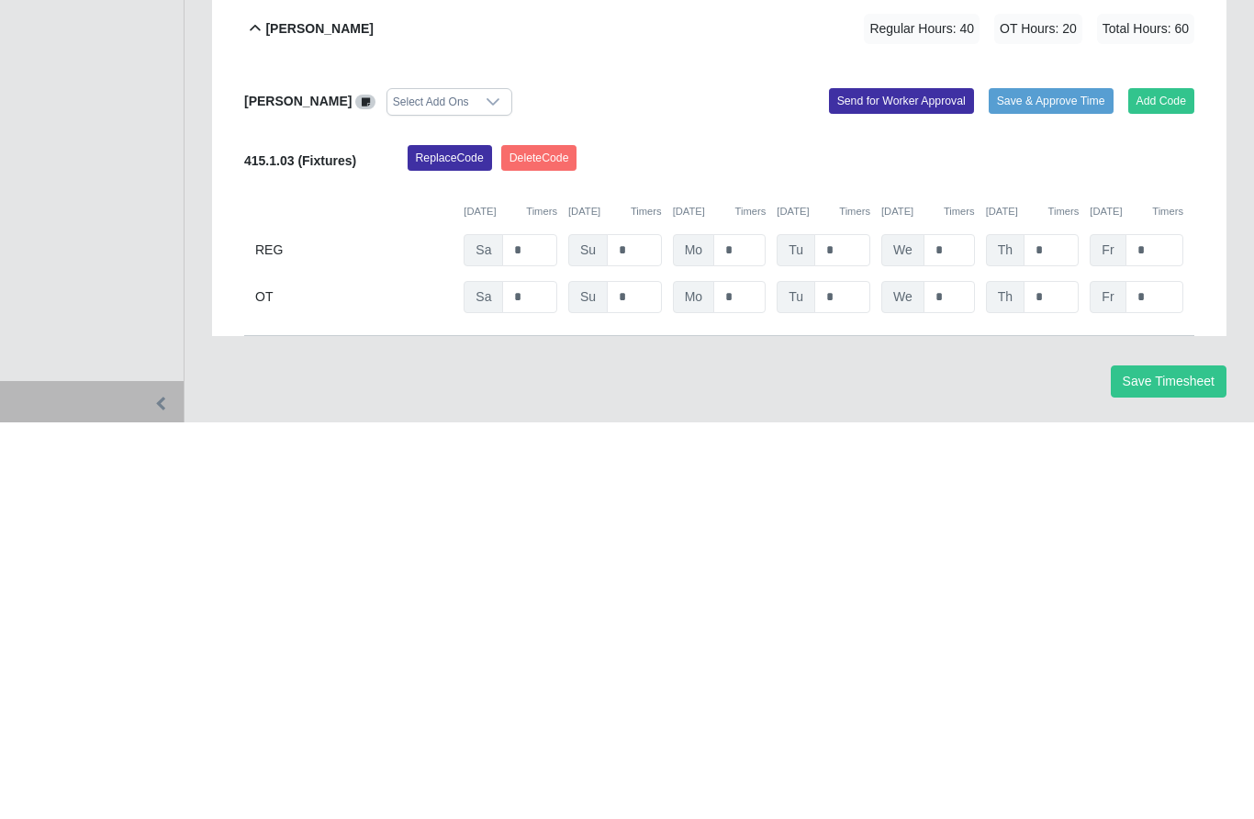
click at [1146, 542] on div "Replace Code [GEOGRAPHIC_DATA] Code" at bounding box center [801, 560] width 815 height 37
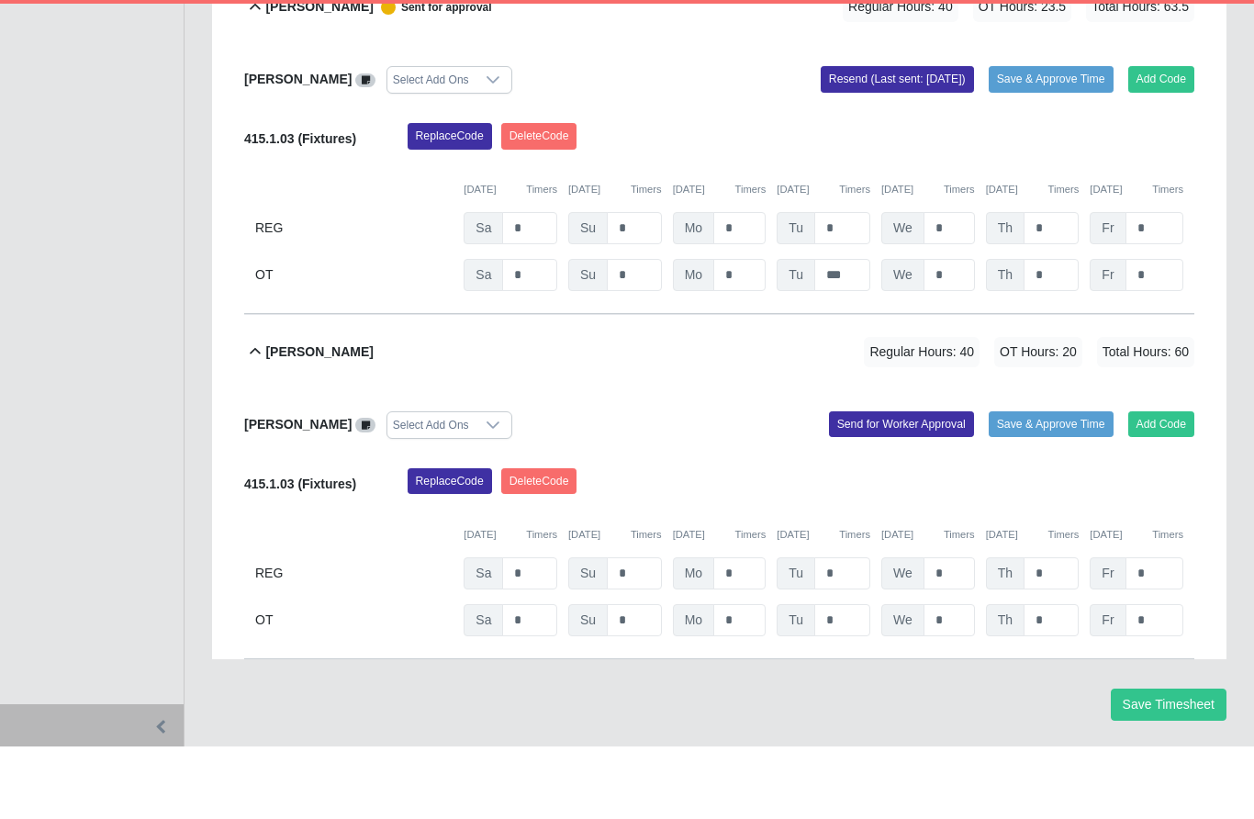
click at [892, 484] on button "Send for Worker Approval" at bounding box center [901, 497] width 145 height 26
